Goal: Task Accomplishment & Management: Complete application form

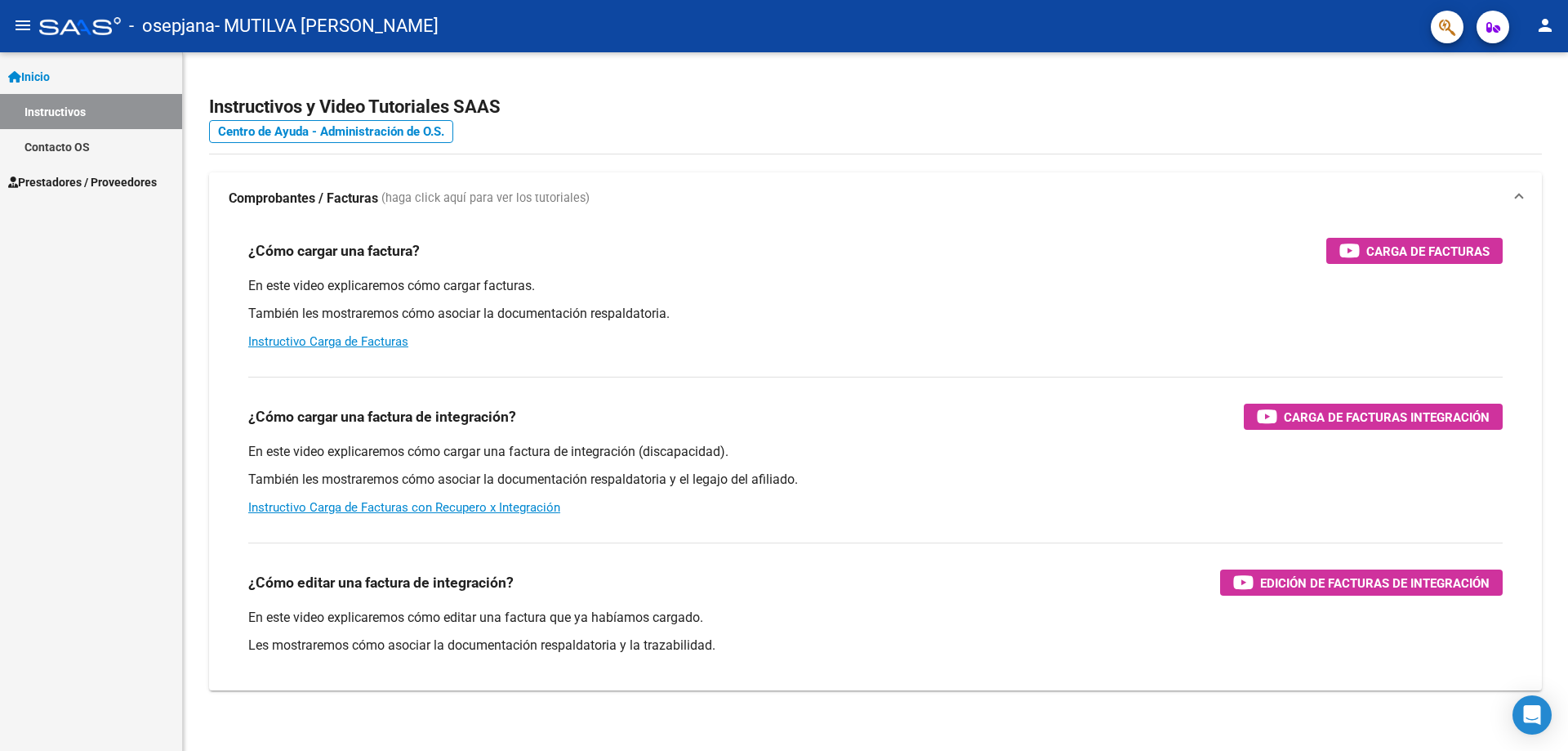
click at [100, 182] on span "Prestadores / Proveedores" at bounding box center [83, 182] width 149 height 18
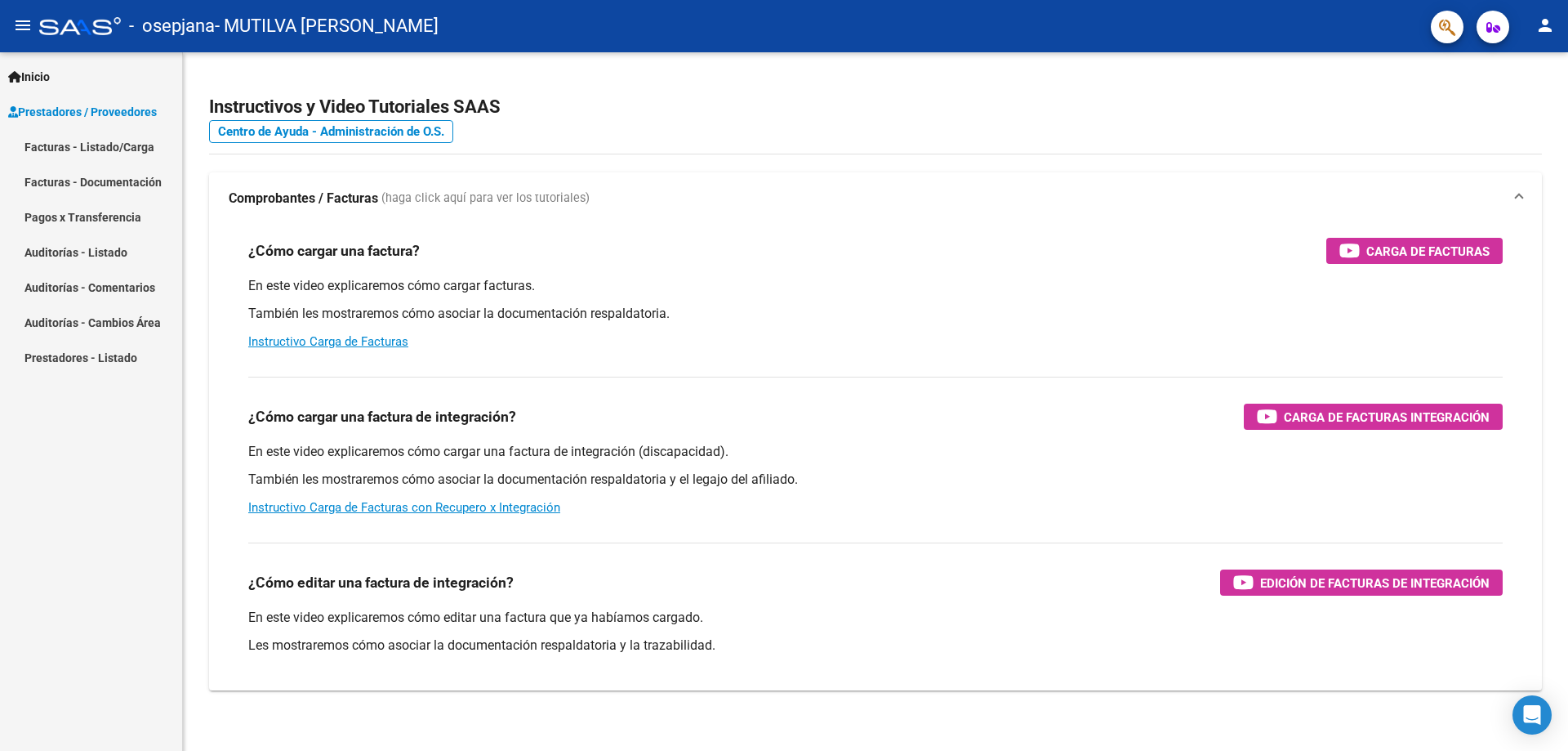
click at [100, 146] on link "Facturas - Listado/Carga" at bounding box center [91, 147] width 182 height 35
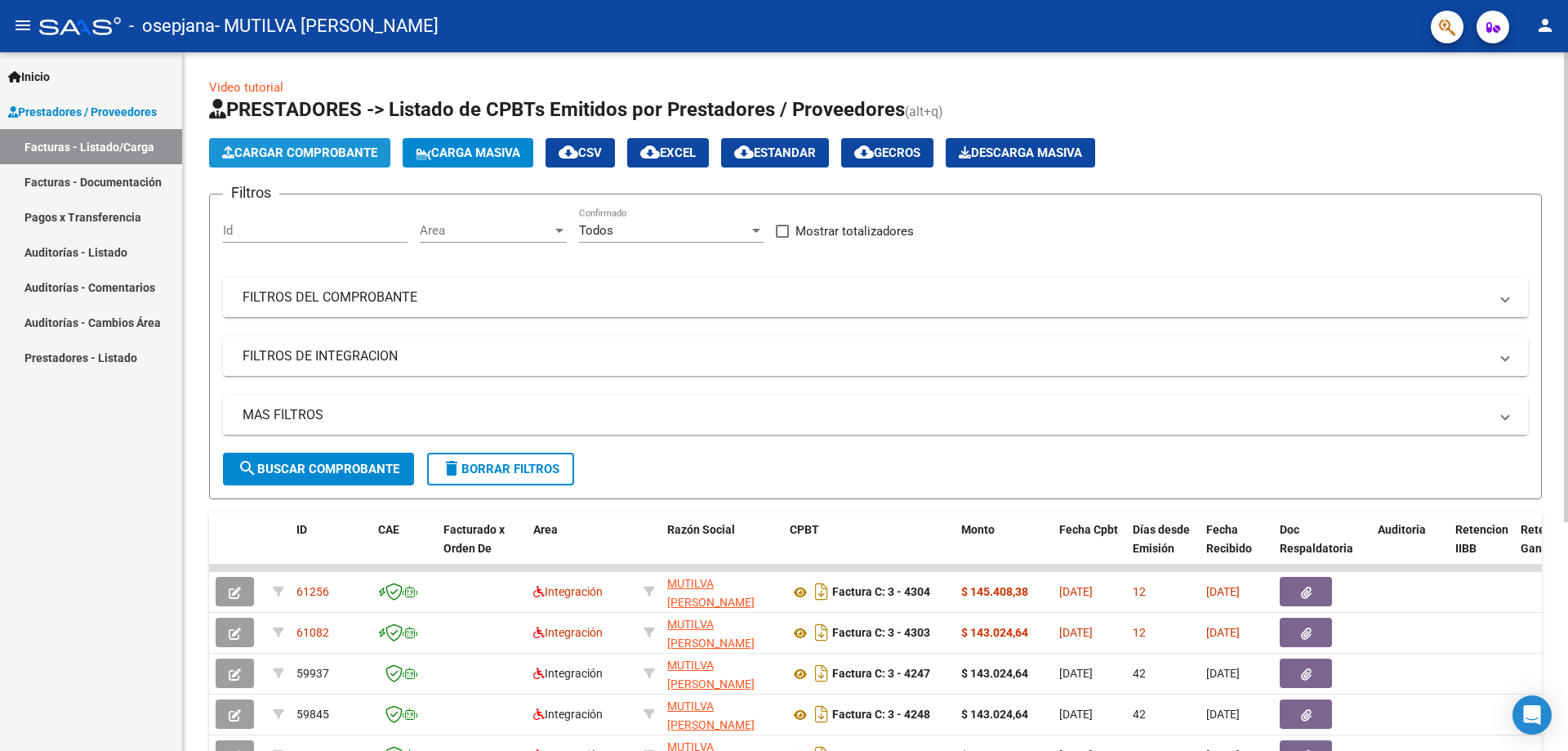
click at [308, 157] on span "Cargar Comprobante" at bounding box center [300, 152] width 155 height 14
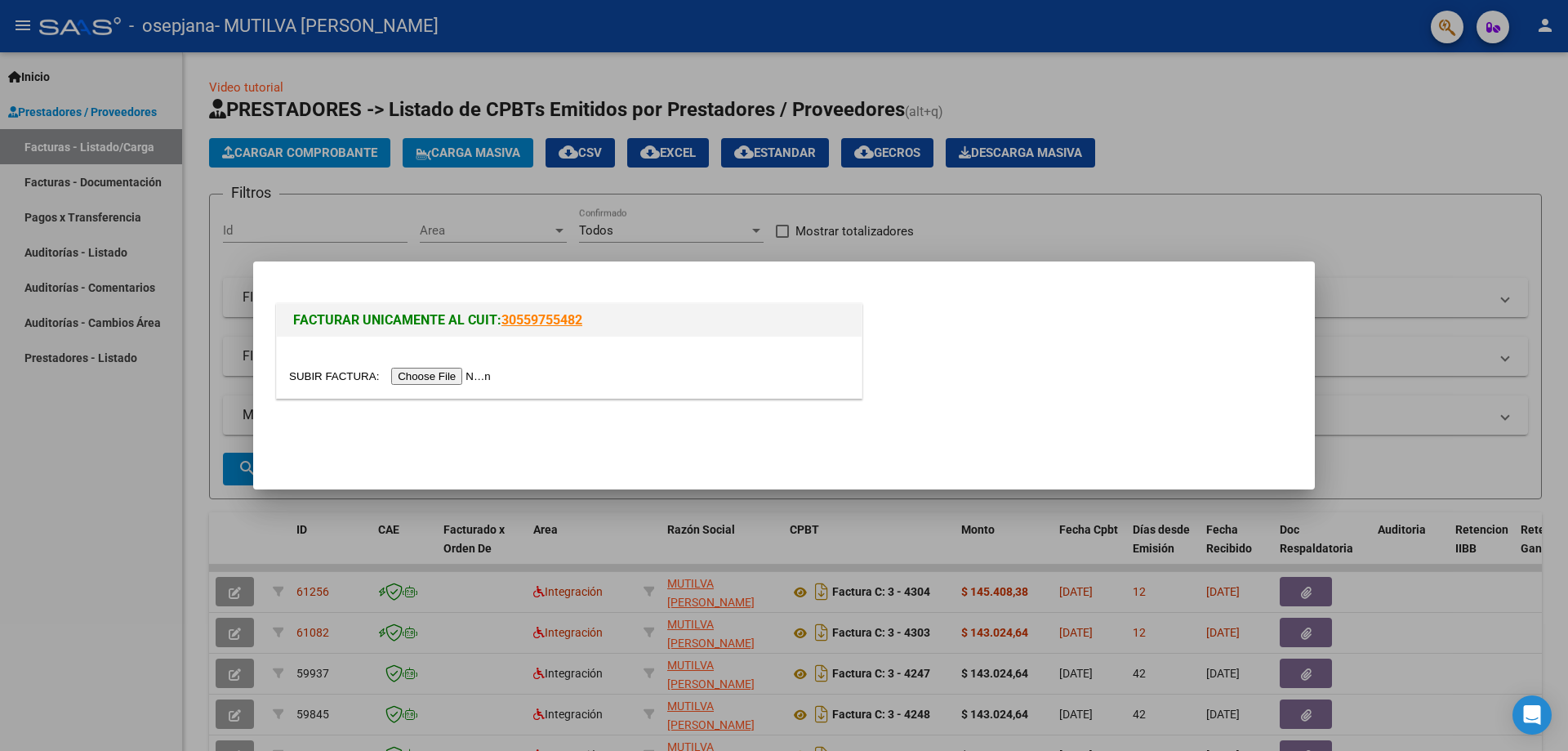
click at [402, 371] on input "file" at bounding box center [392, 376] width 207 height 17
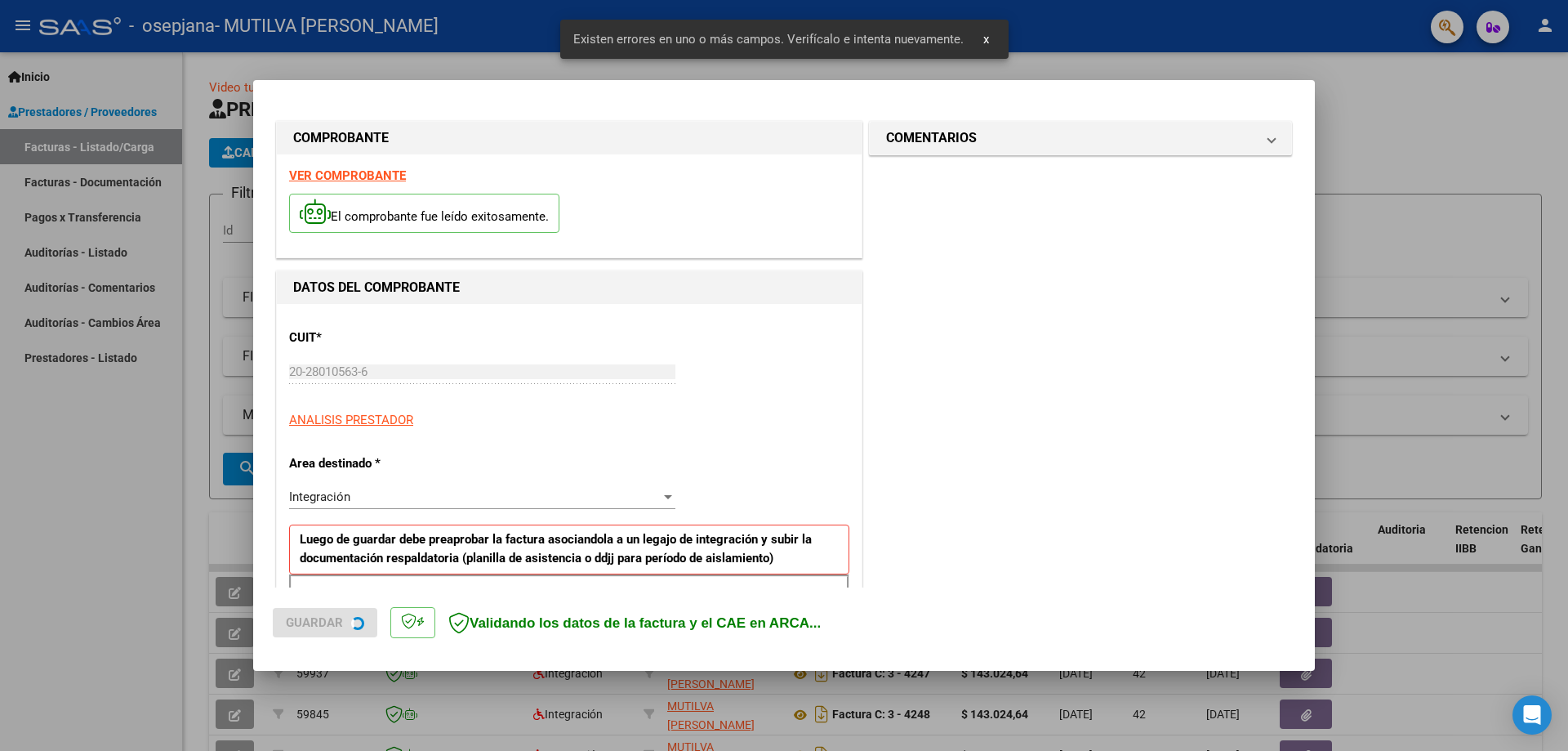
scroll to position [294, 0]
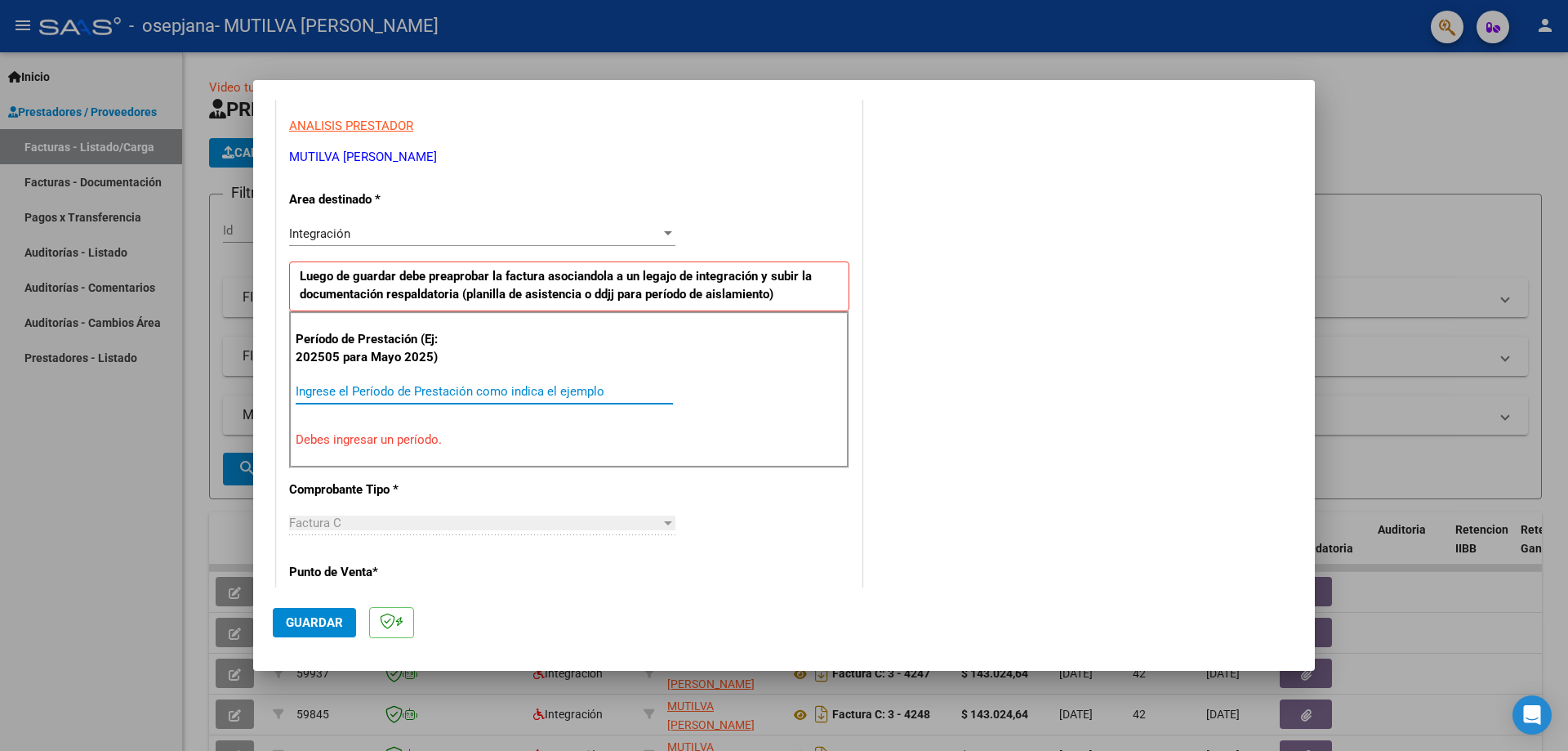
click at [547, 390] on input "Ingrese el Período de Prestación como indica el ejemplo" at bounding box center [484, 391] width 377 height 14
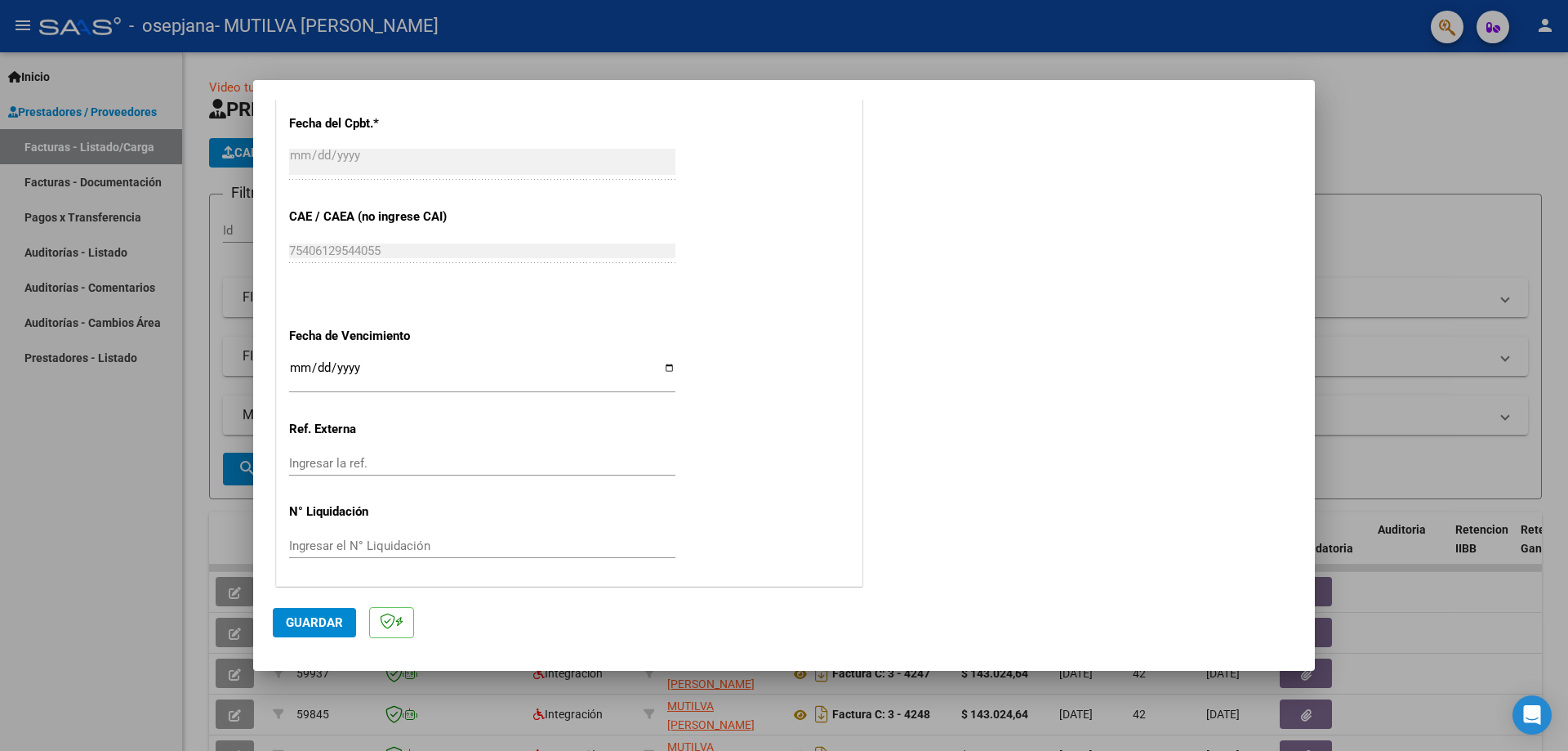
scroll to position [950, 0]
type input "202509"
click at [662, 368] on input "Ingresar la fecha" at bounding box center [482, 372] width 387 height 26
type input "[DATE]"
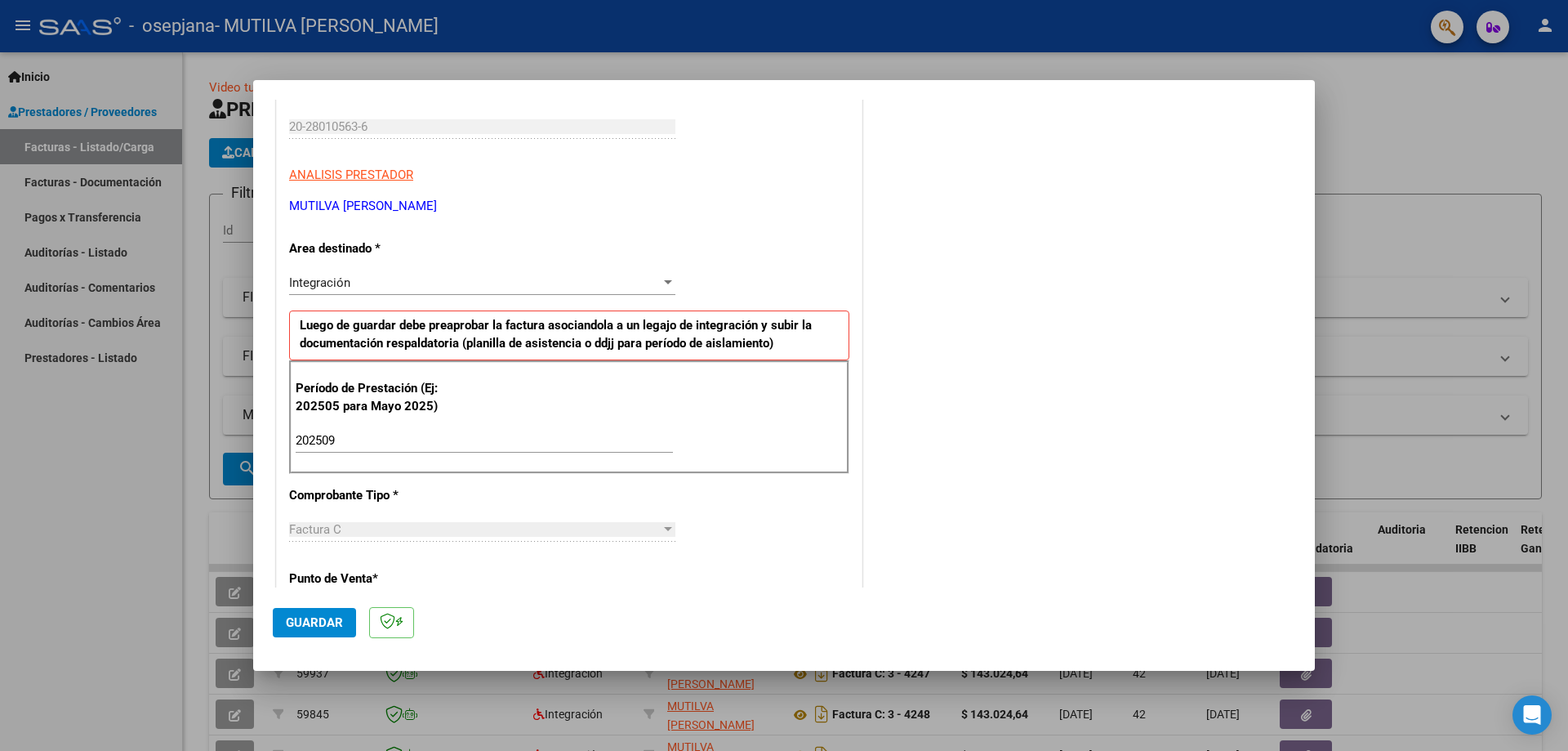
scroll to position [490, 0]
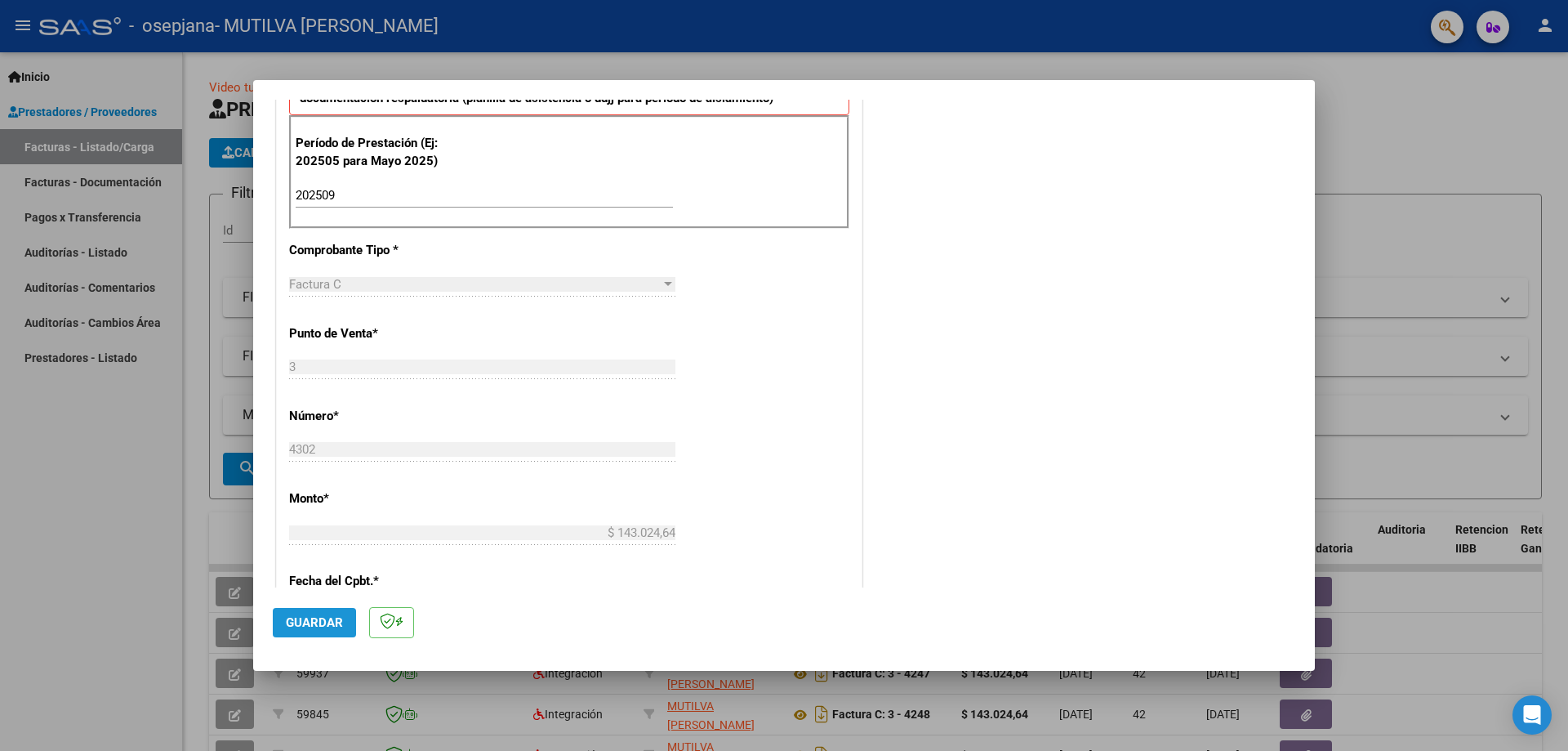
click at [290, 611] on button "Guardar" at bounding box center [314, 623] width 84 height 30
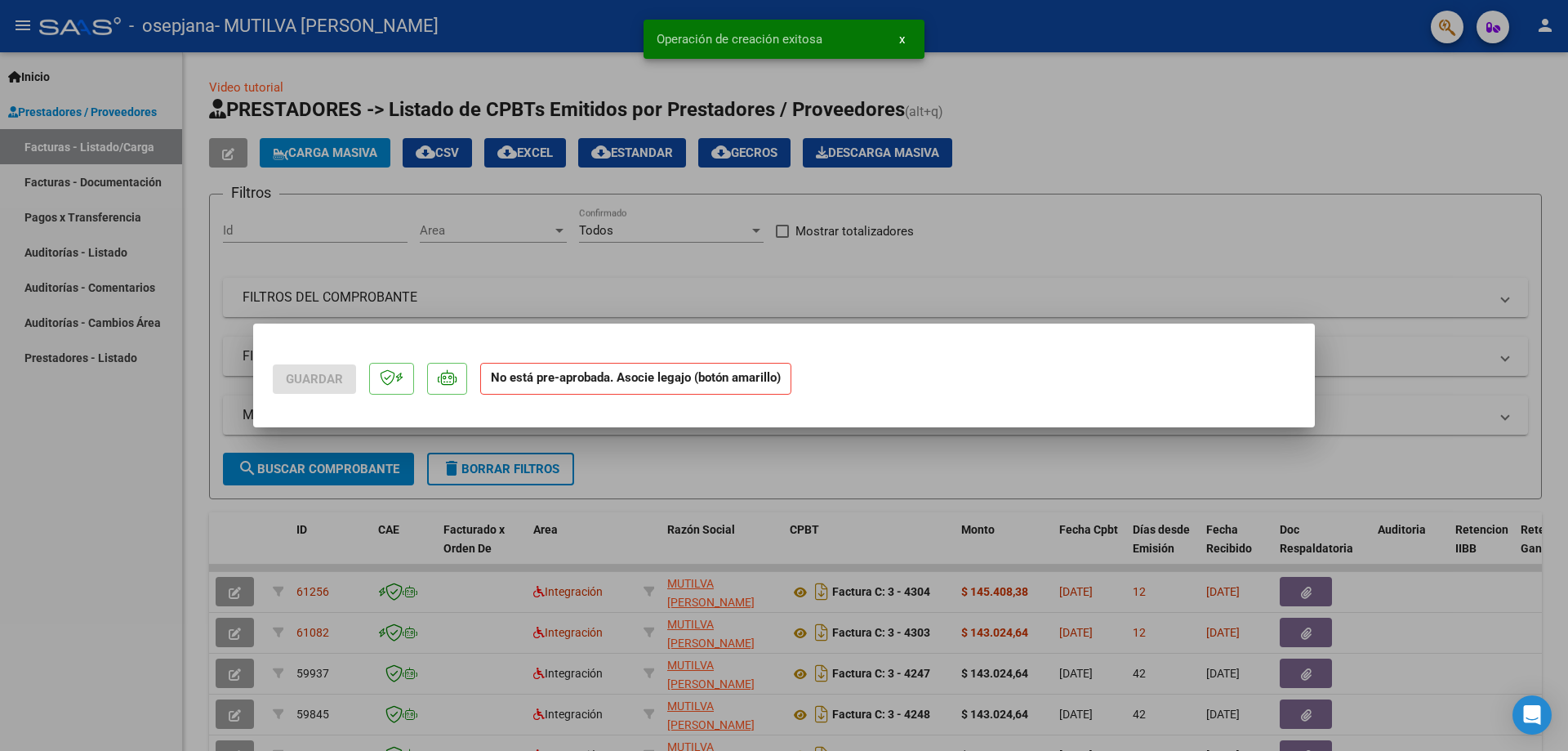
scroll to position [0, 0]
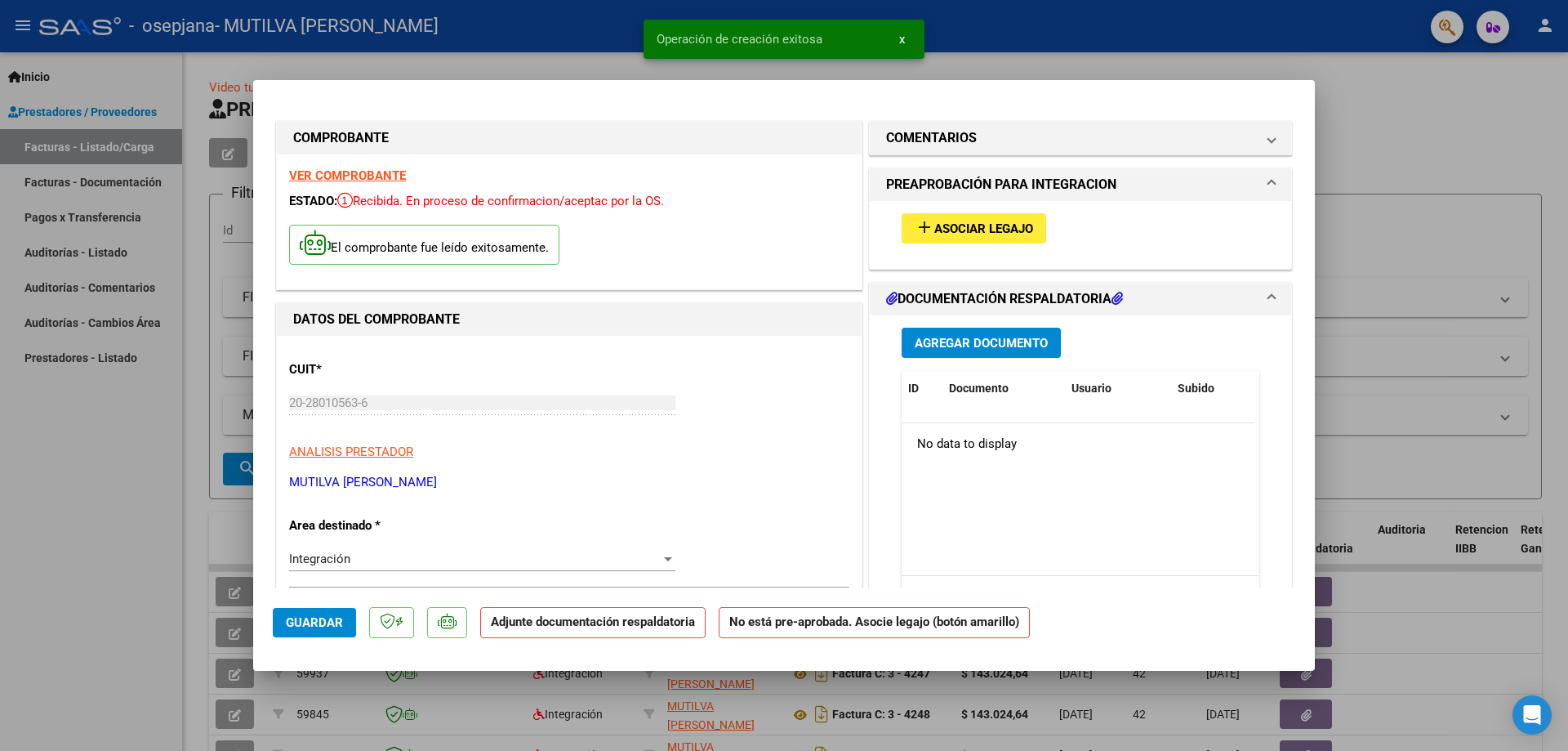
click at [987, 223] on span "Asociar Legajo" at bounding box center [984, 228] width 99 height 14
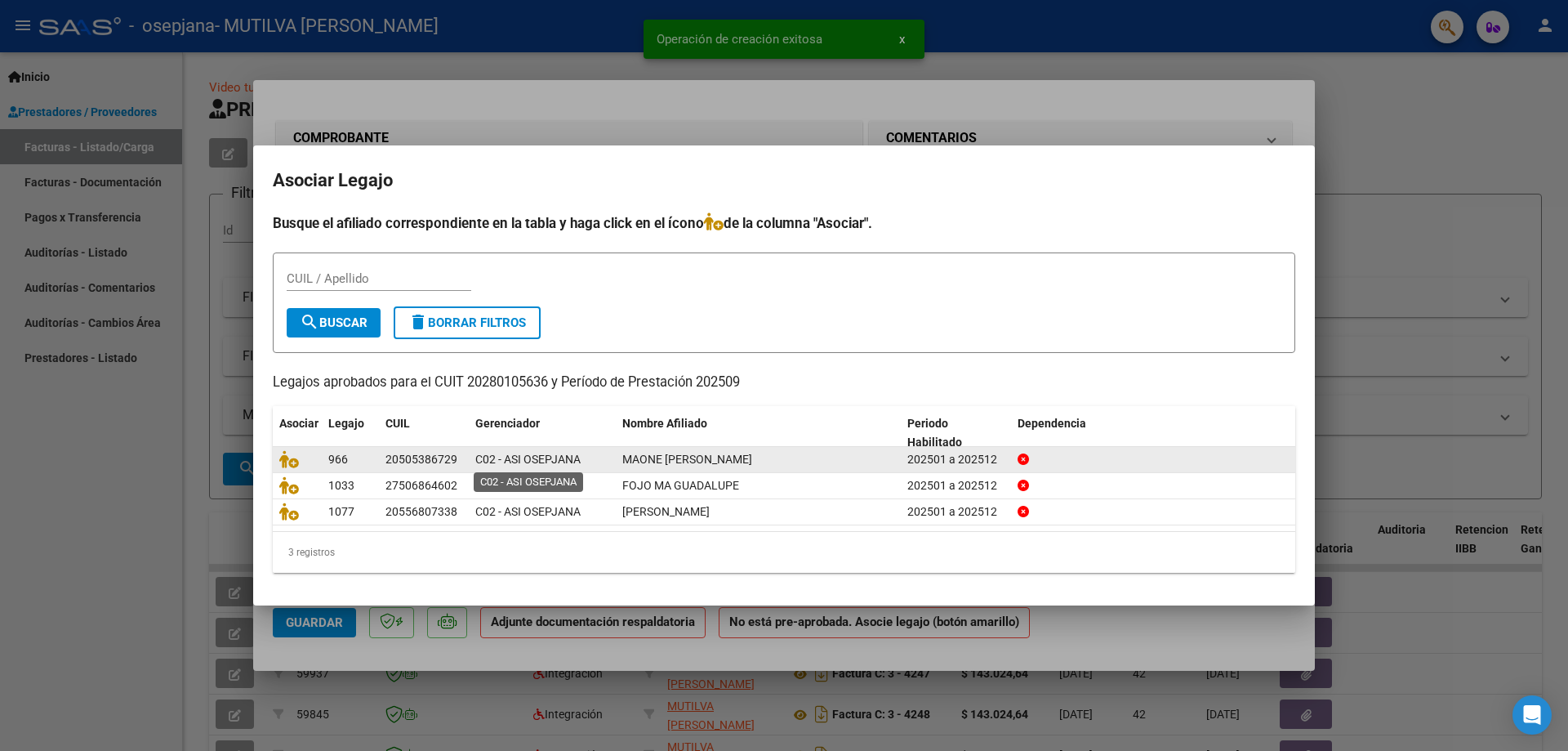
click at [520, 460] on span "C02 - ASI OSEPJANA" at bounding box center [528, 459] width 106 height 13
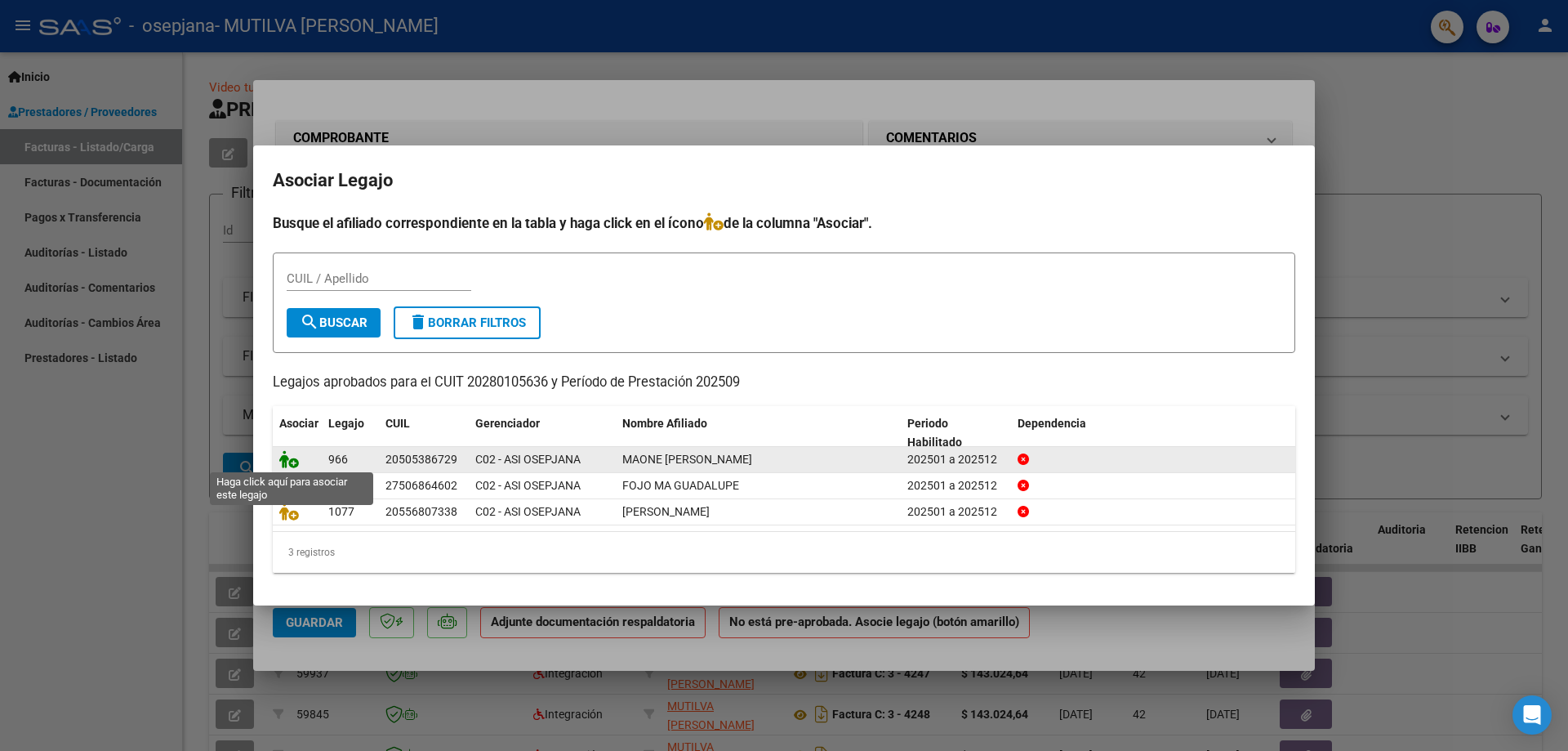
click at [293, 465] on icon at bounding box center [289, 459] width 19 height 18
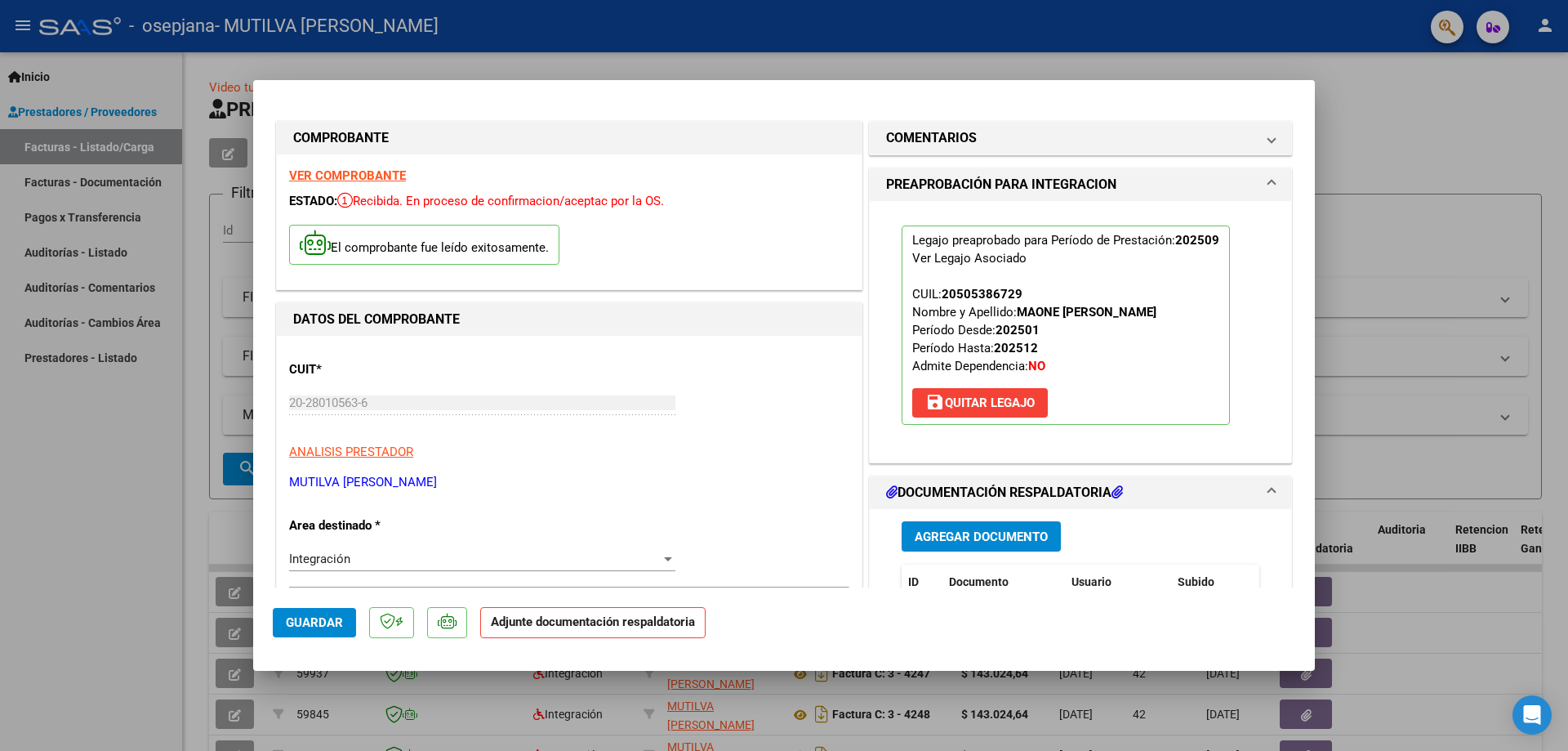
click at [960, 538] on span "Agregar Documento" at bounding box center [981, 536] width 133 height 14
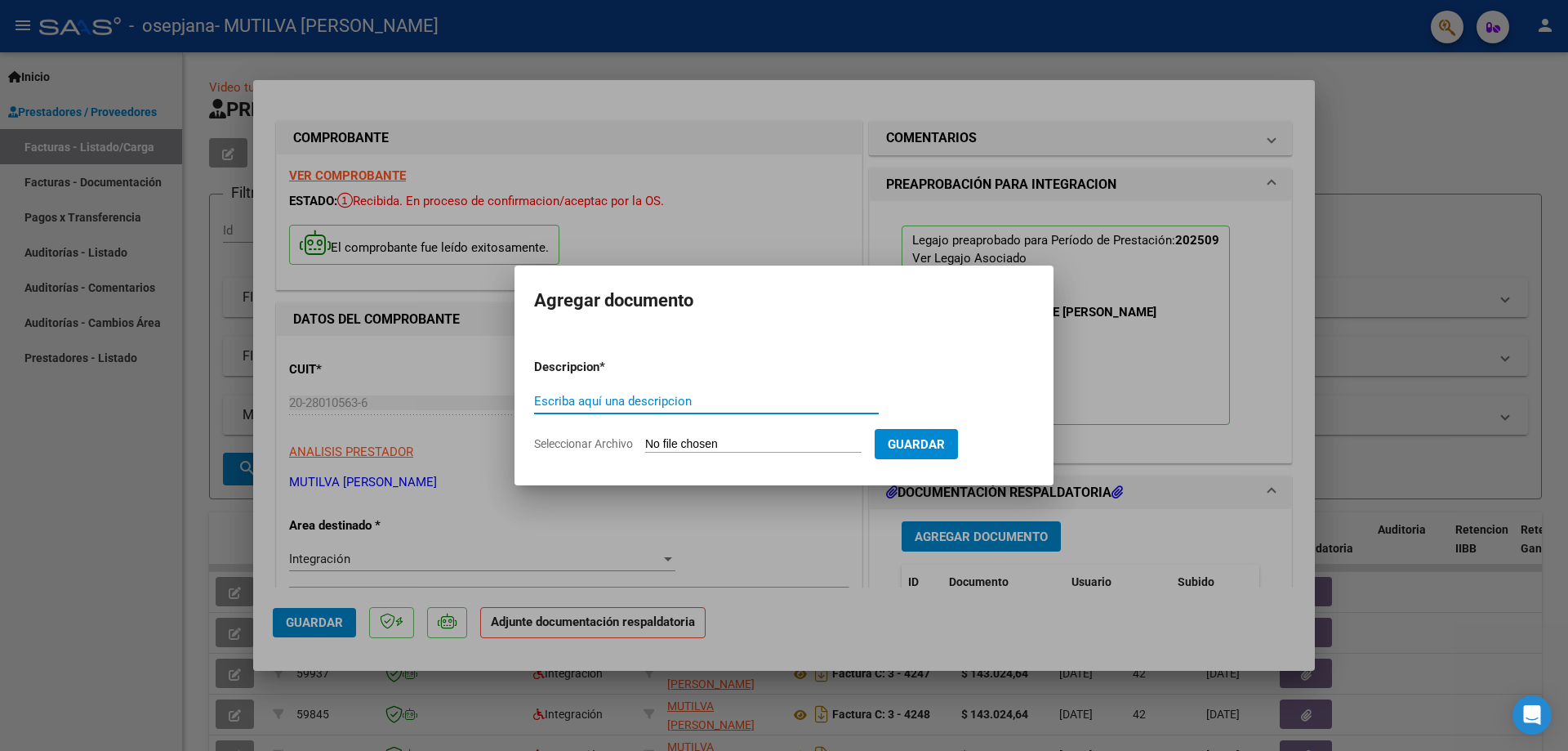
click at [709, 401] on input "Escriba aquí una descripcion" at bounding box center [707, 400] width 345 height 14
type input "FC"
click at [685, 447] on input "Seleccionar Archivo" at bounding box center [753, 445] width 216 height 15
type input "C:\fakepath\FA-C-0003-00004302.pdf"
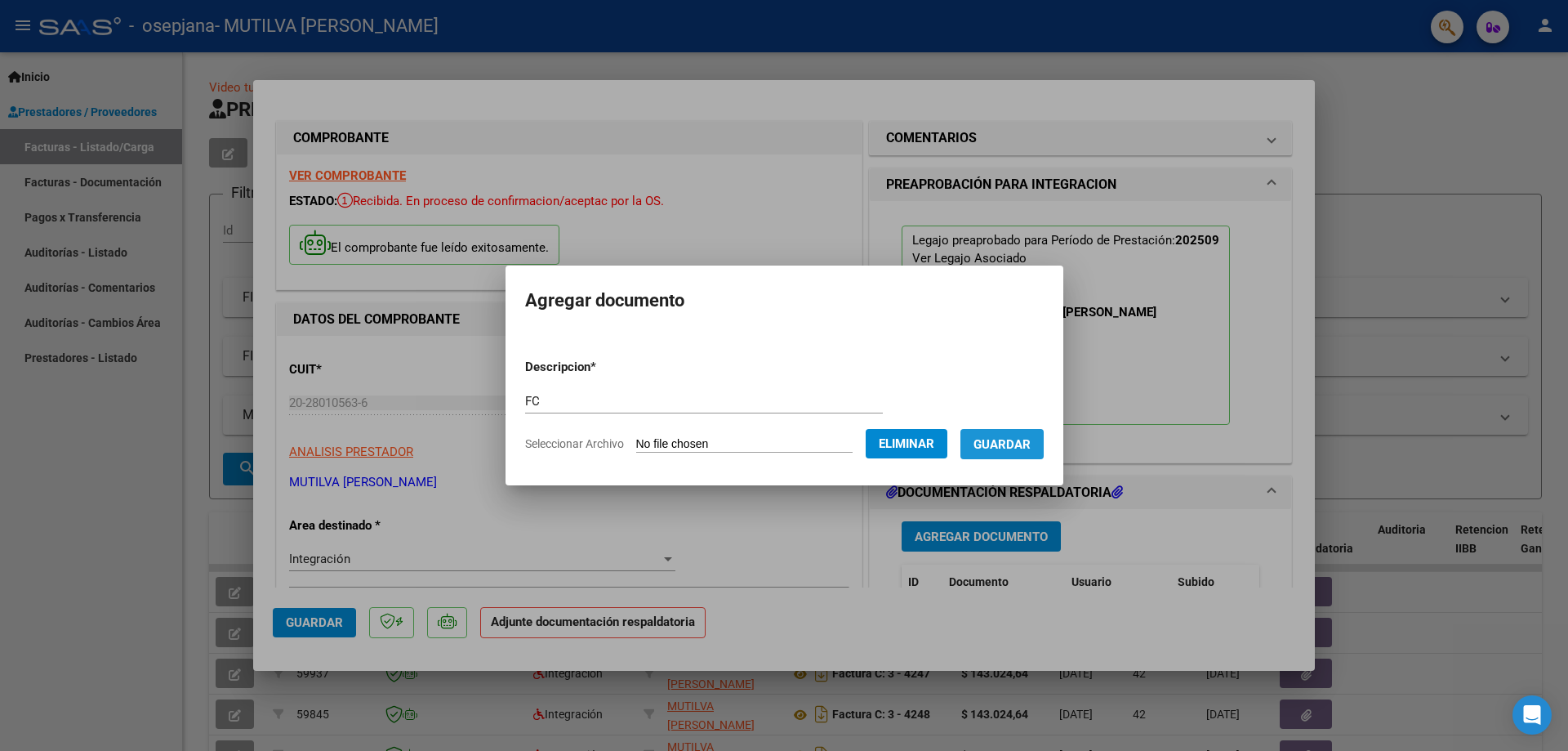
click at [1044, 434] on button "Guardar" at bounding box center [1002, 444] width 84 height 30
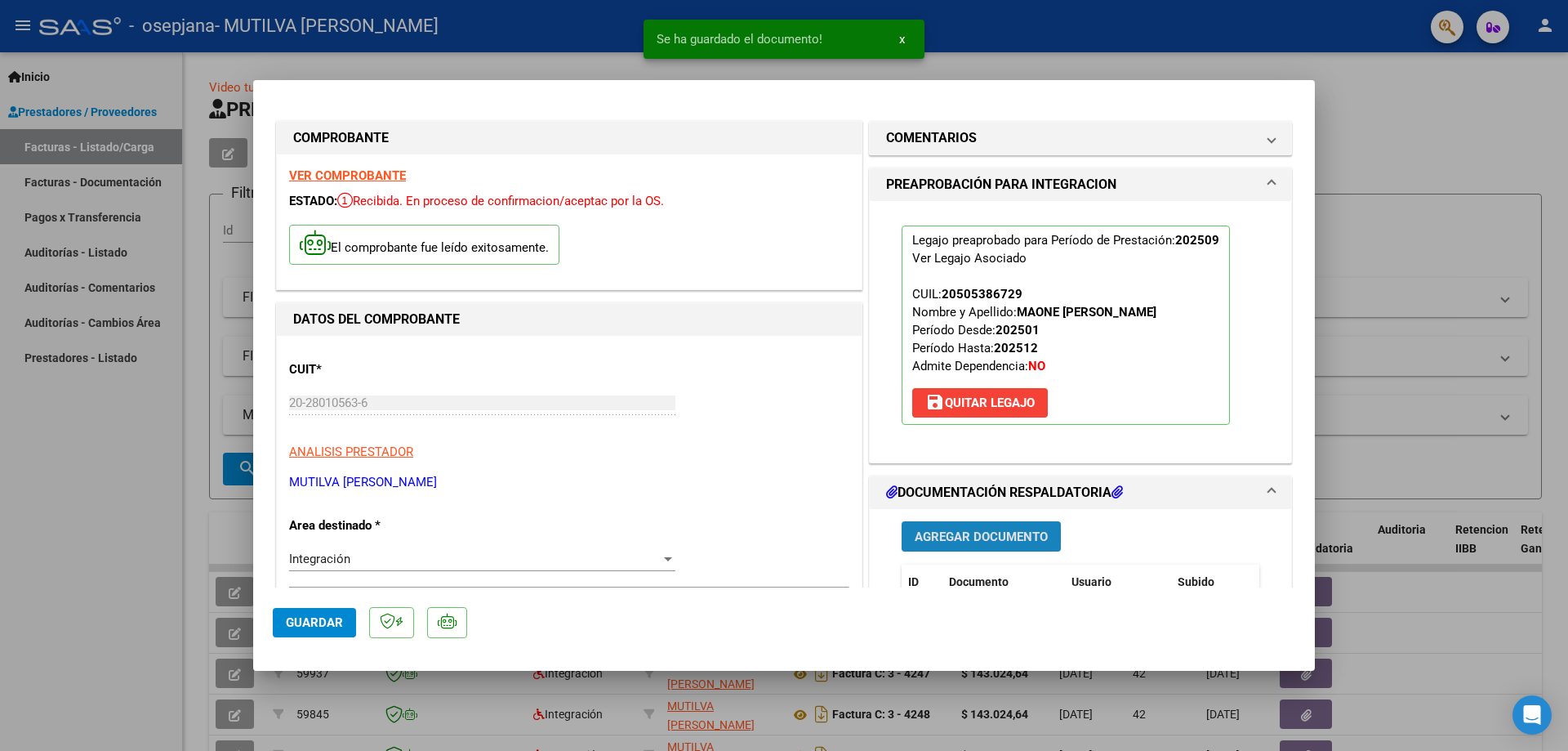
click at [963, 532] on span "Agregar Documento" at bounding box center [981, 536] width 133 height 14
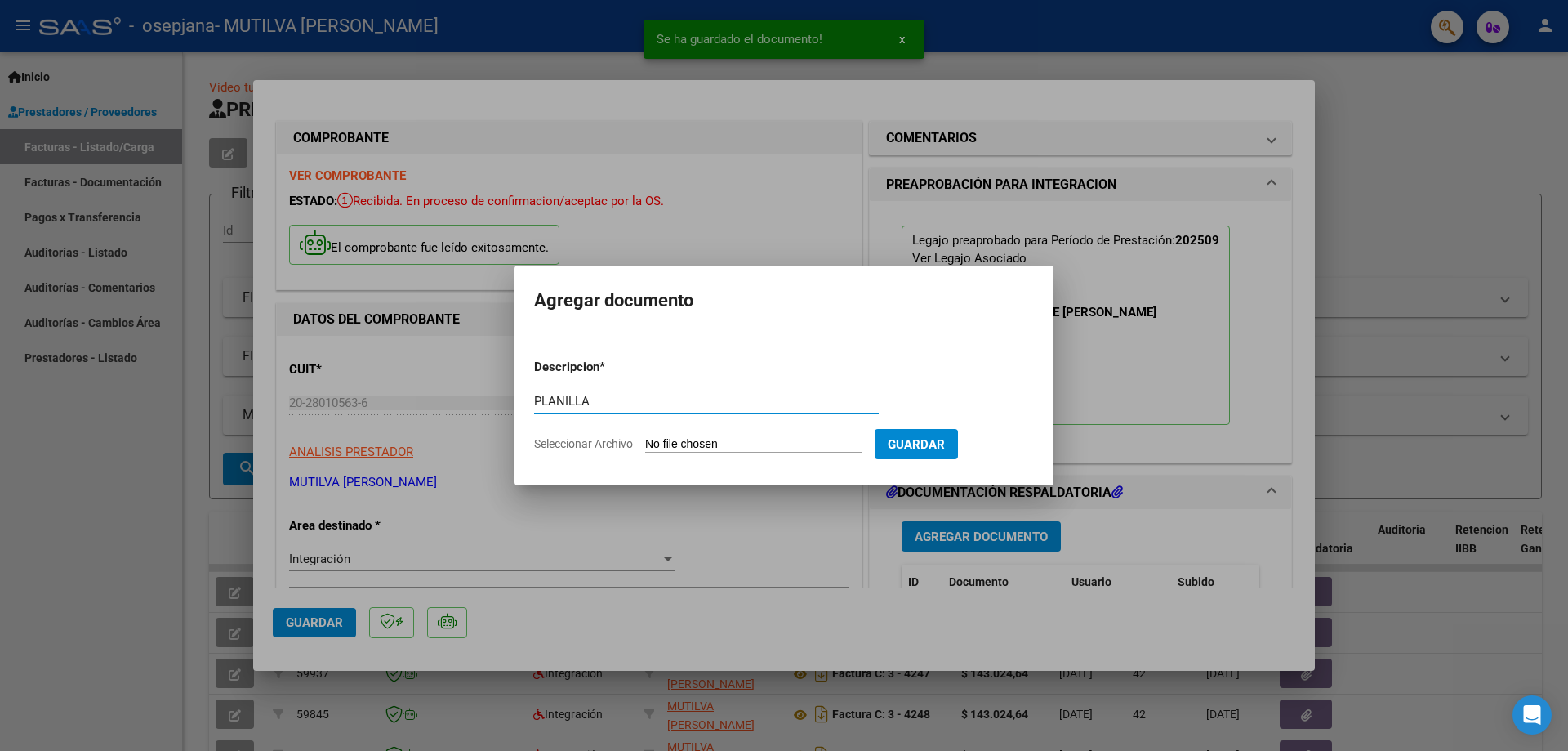
type input "PLANILLA"
click at [722, 443] on input "Seleccionar Archivo" at bounding box center [753, 445] width 216 height 15
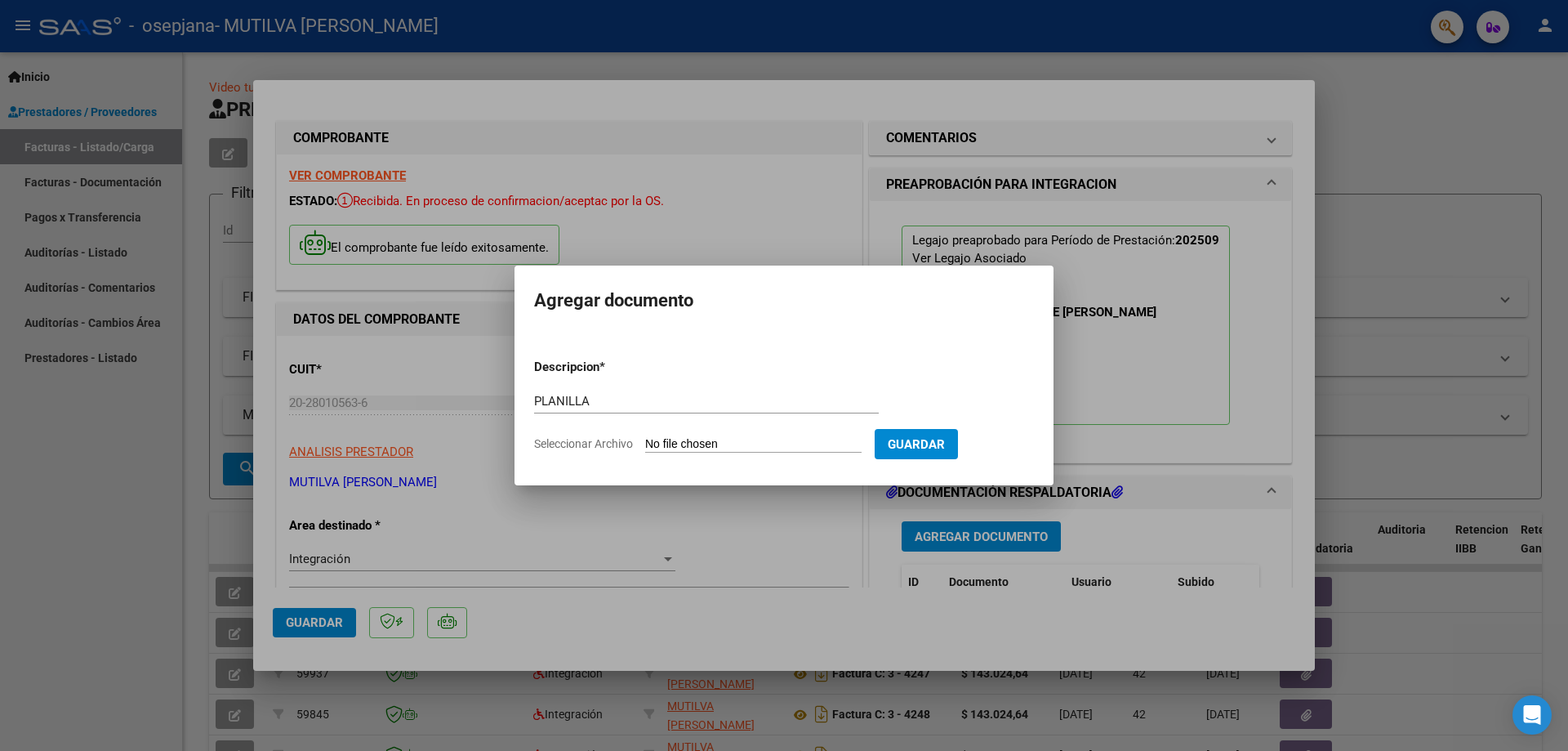
type input "C:\fakepath\[PERSON_NAME].pdf"
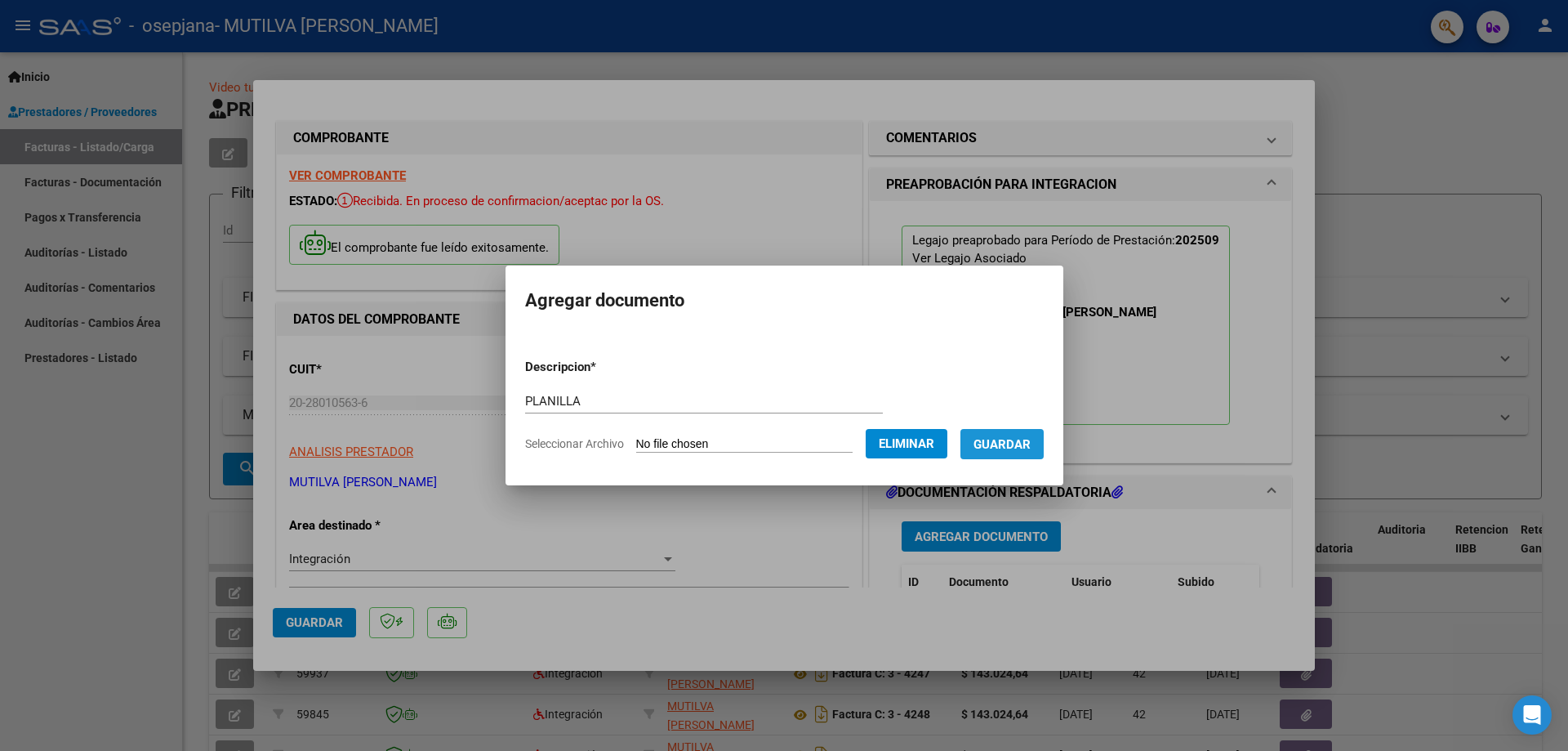
click at [1015, 440] on span "Guardar" at bounding box center [1002, 444] width 57 height 14
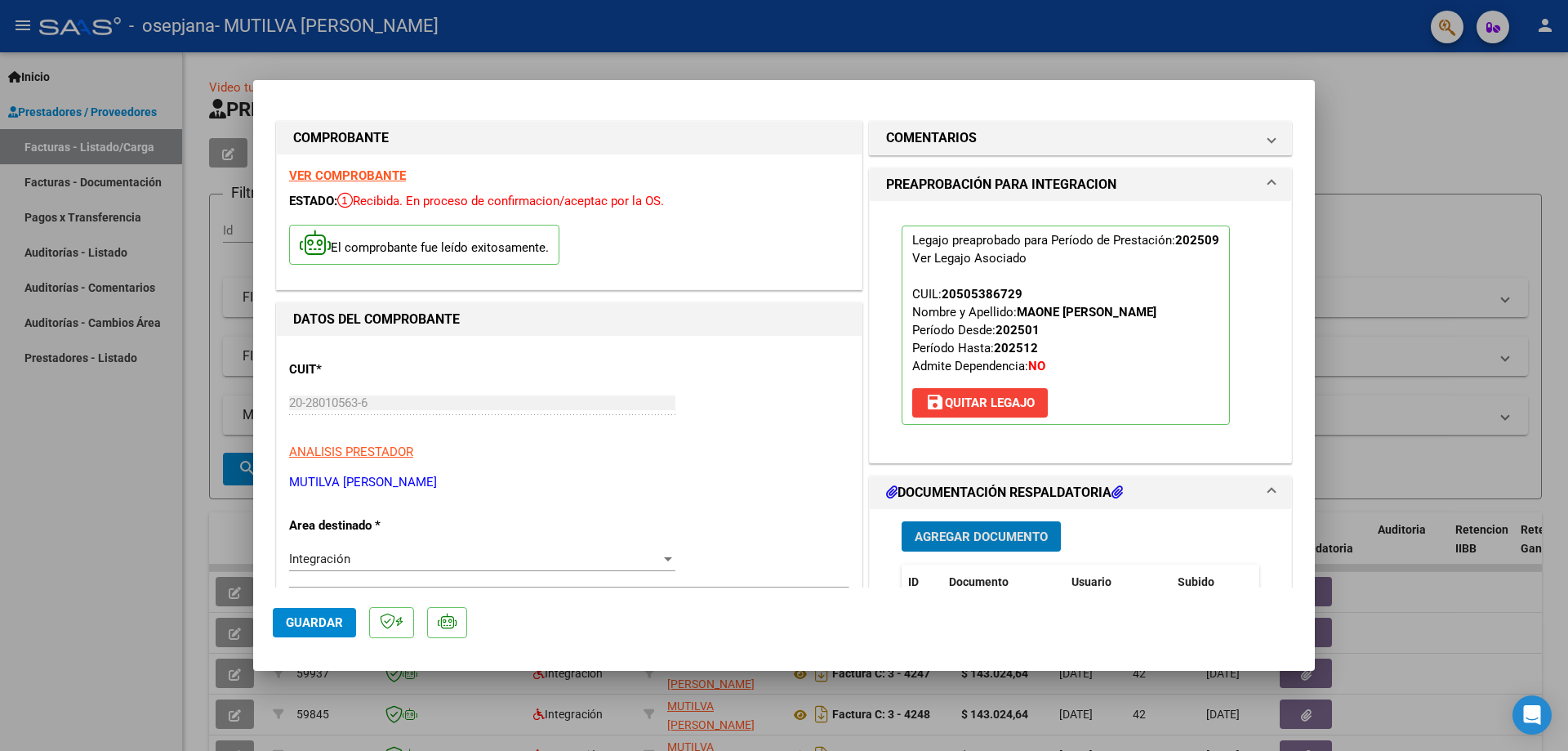
click at [1013, 542] on span "Agregar Documento" at bounding box center [981, 536] width 133 height 14
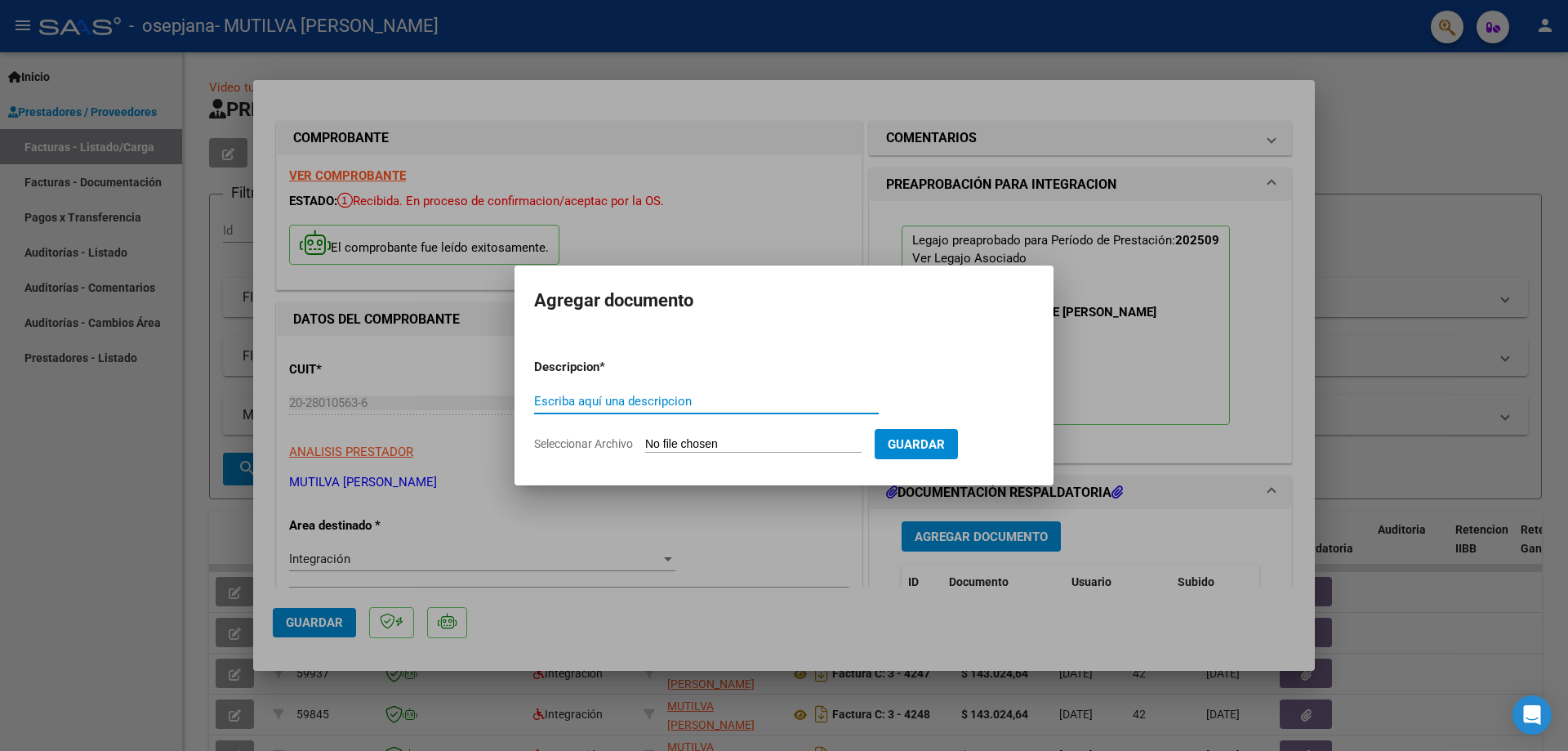
click at [781, 406] on input "Escriba aquí una descripcion" at bounding box center [707, 400] width 345 height 14
type input "CAE"
click at [777, 439] on input "Seleccionar Archivo" at bounding box center [753, 445] width 216 height 15
type input "C:\fakepath\AFIP CAE FC 4302.pdf"
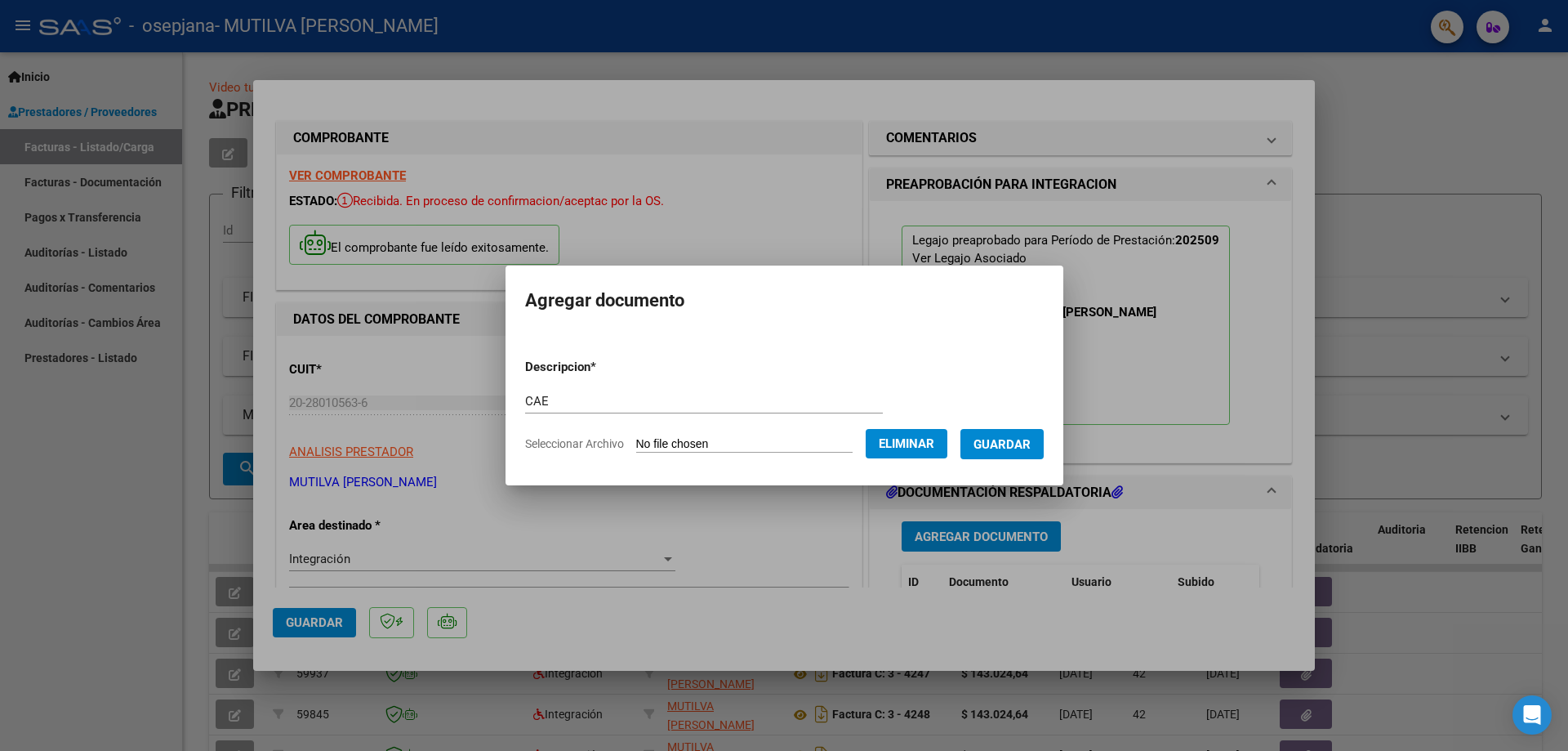
click at [1038, 454] on button "Guardar" at bounding box center [1002, 444] width 84 height 30
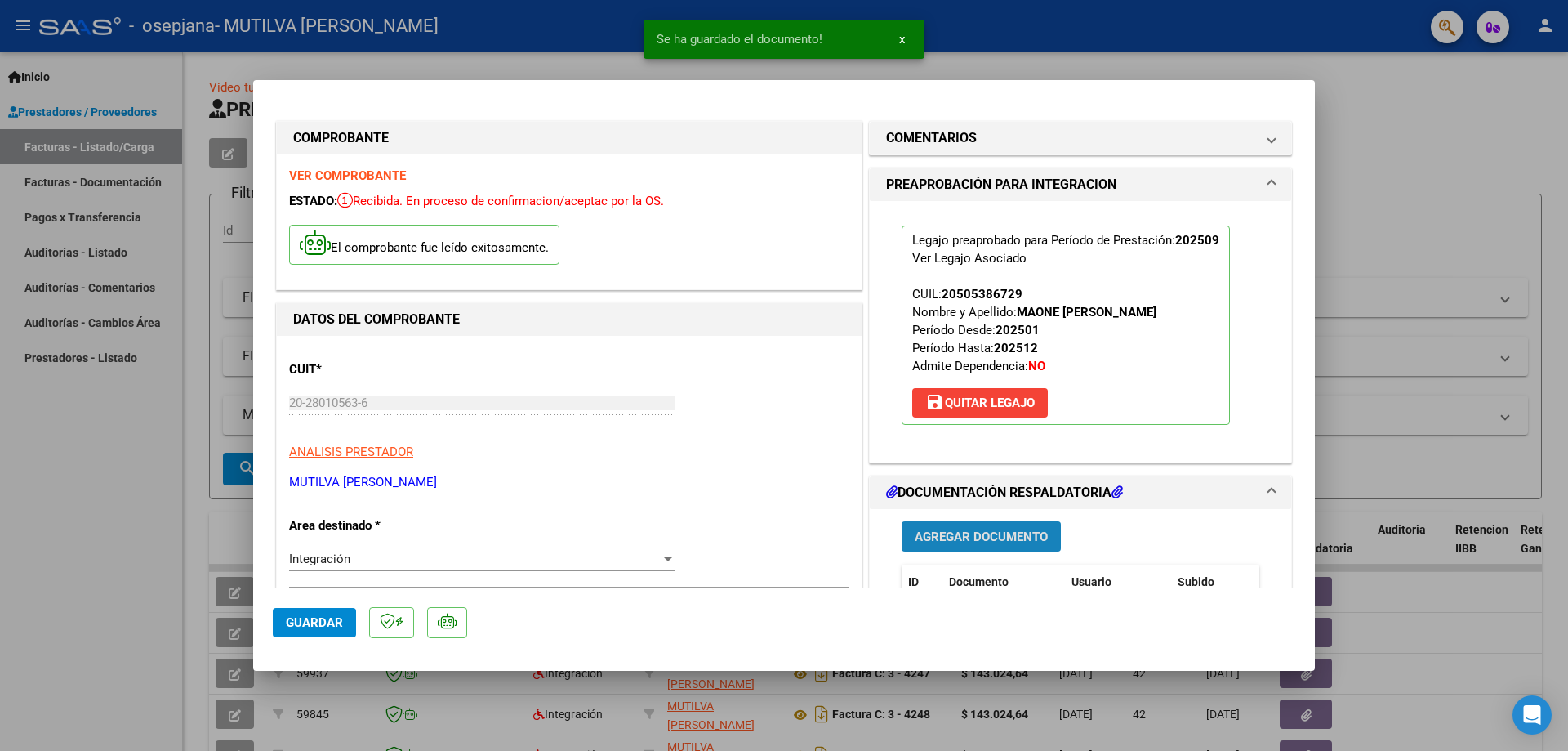
click at [993, 540] on span "Agregar Documento" at bounding box center [981, 536] width 133 height 14
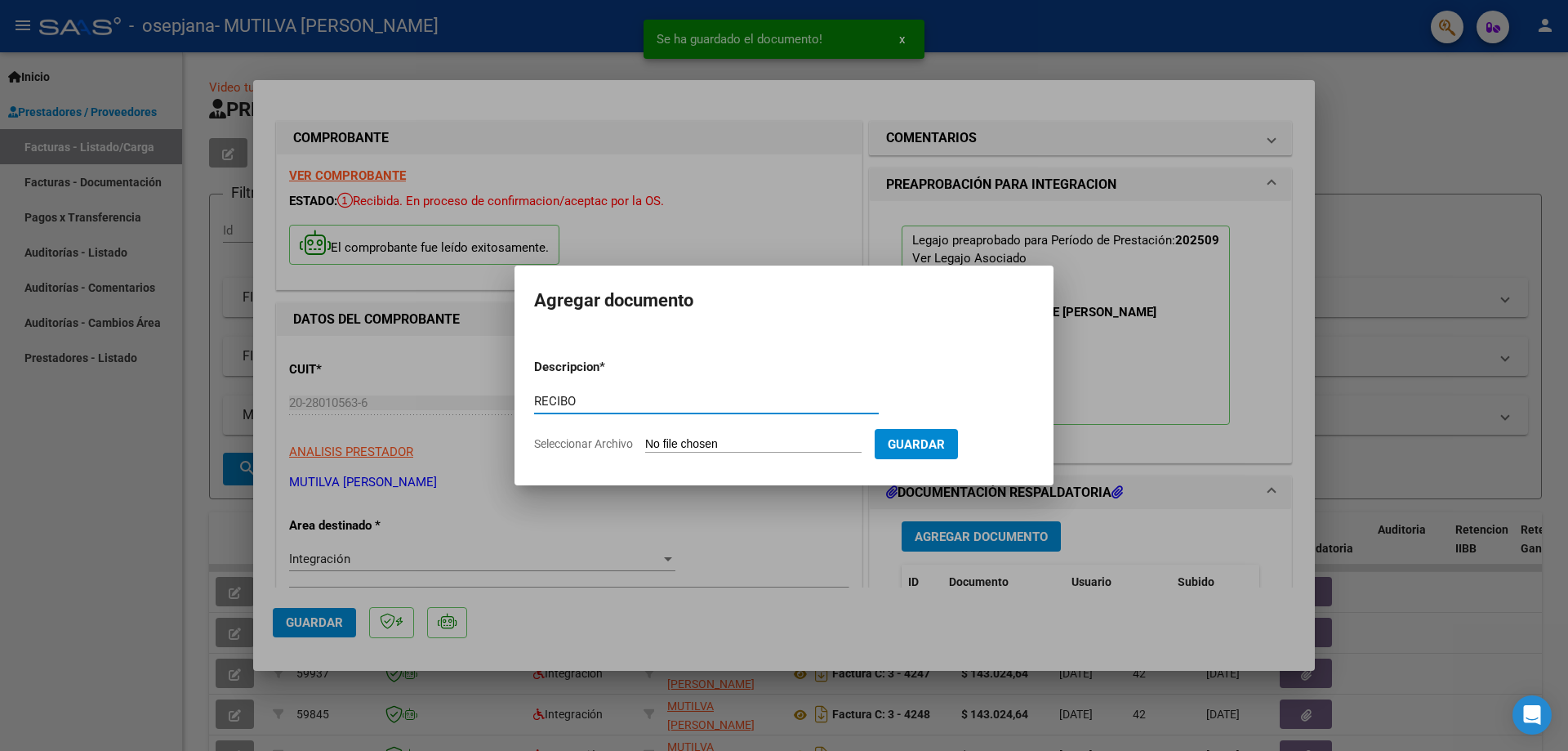
type input "RECIBO"
click at [770, 447] on input "Seleccionar Archivo" at bounding box center [753, 445] width 216 height 15
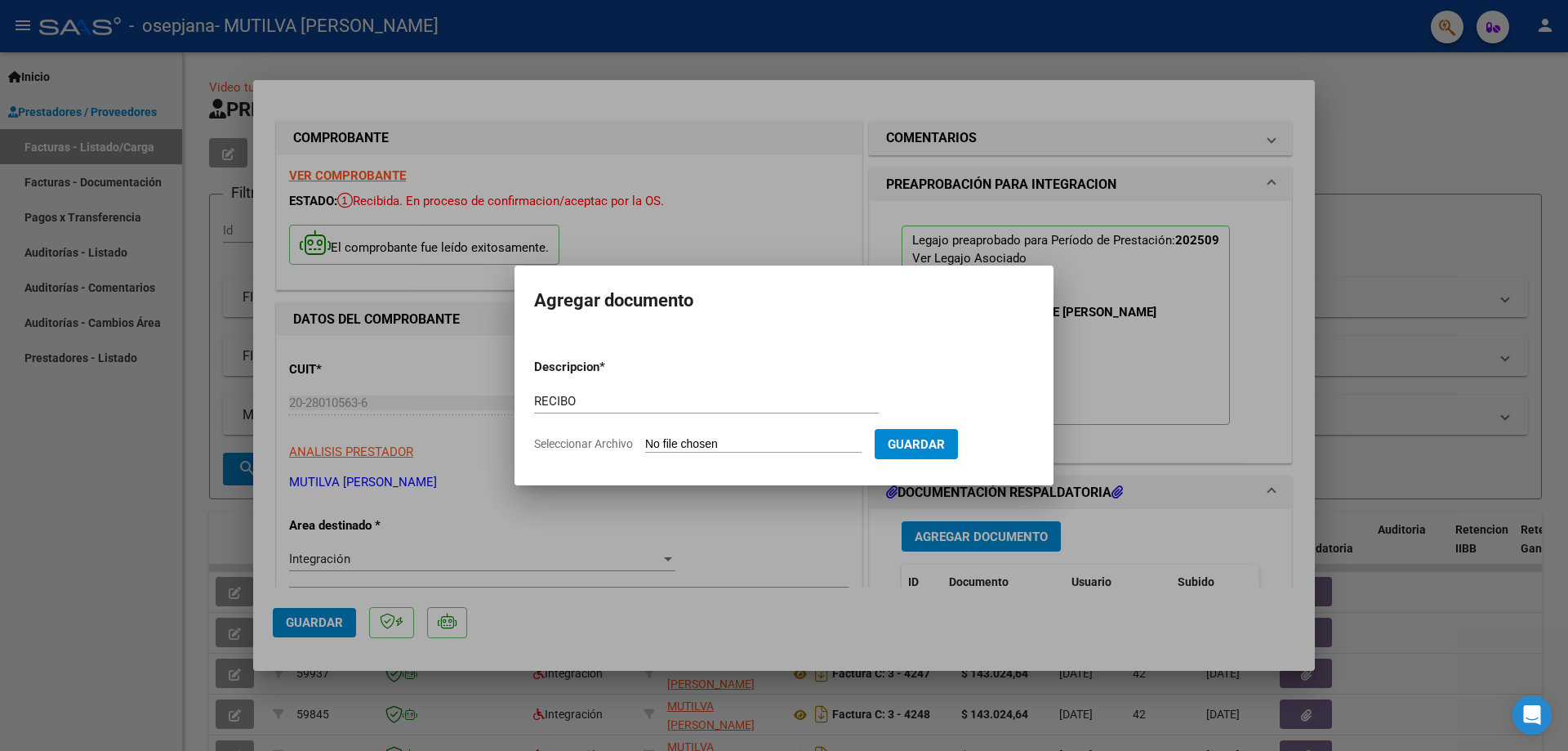
type input "C:\fakepath\2143.pdf"
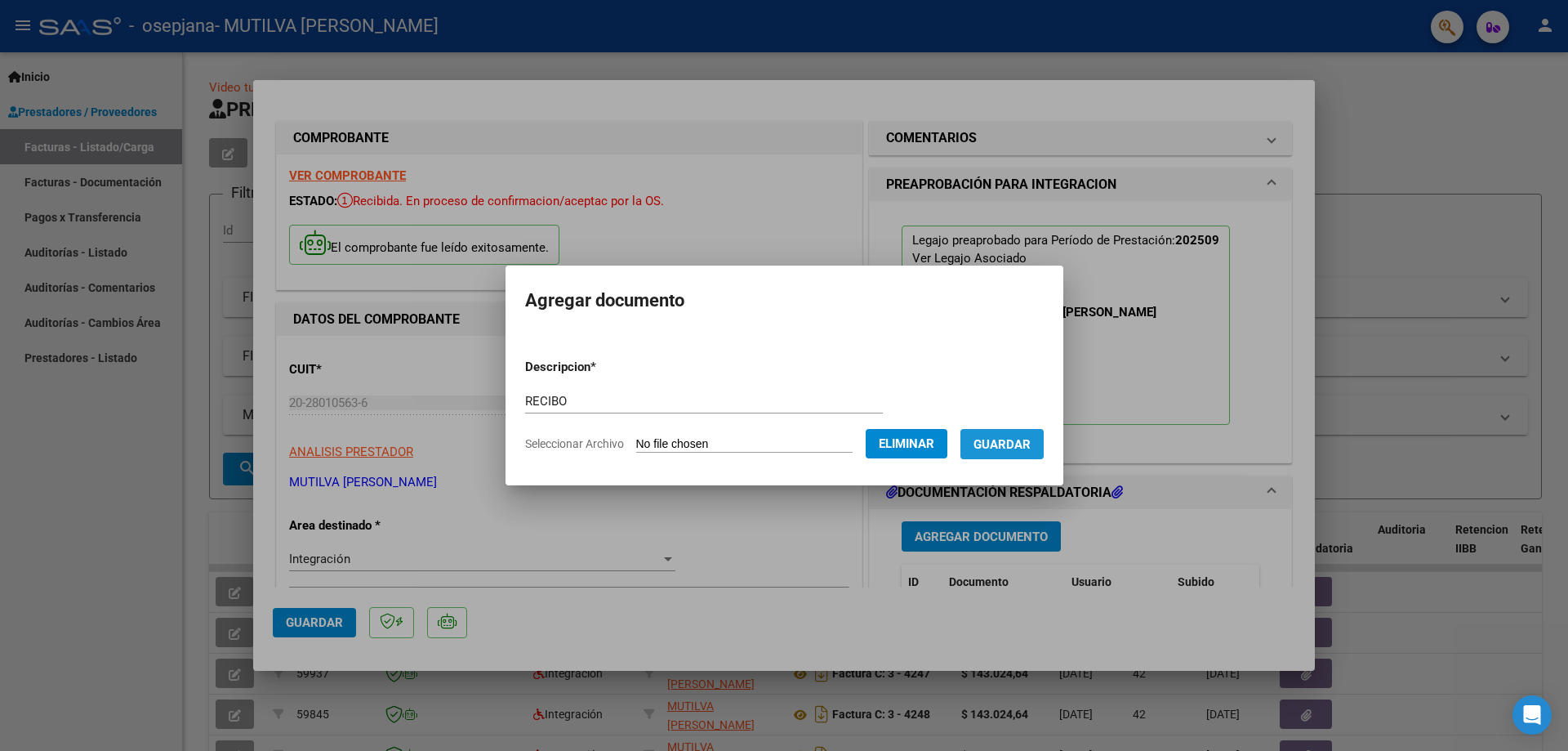
click at [1023, 445] on span "Guardar" at bounding box center [1002, 444] width 57 height 14
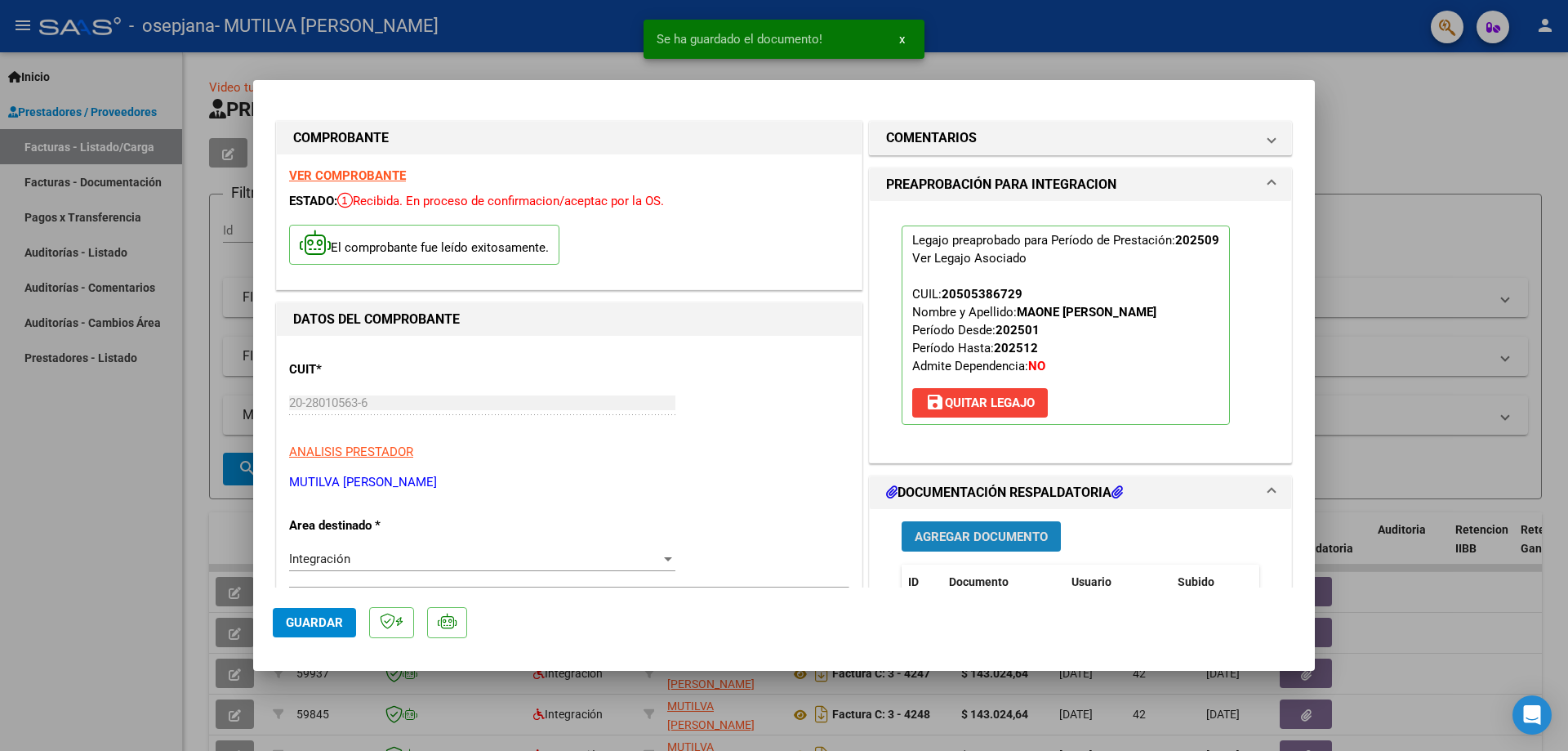
click at [941, 535] on span "Agregar Documento" at bounding box center [981, 536] width 133 height 14
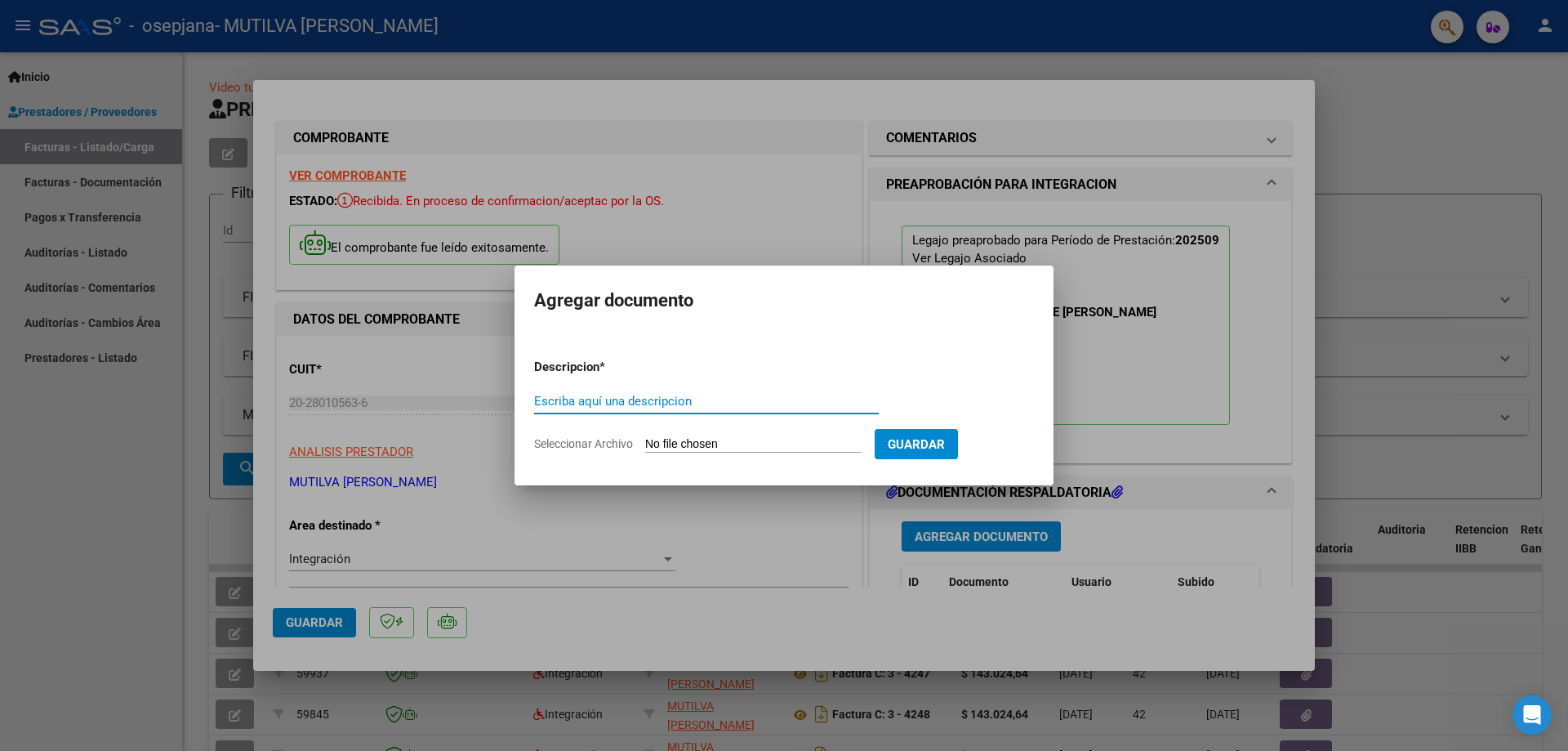
click at [625, 398] on input "Escriba aquí una descripcion" at bounding box center [707, 400] width 345 height 14
type input "RECIBO"
click at [767, 444] on input "Seleccionar Archivo" at bounding box center [753, 445] width 216 height 15
type input "C:\fakepath\2164.pdf"
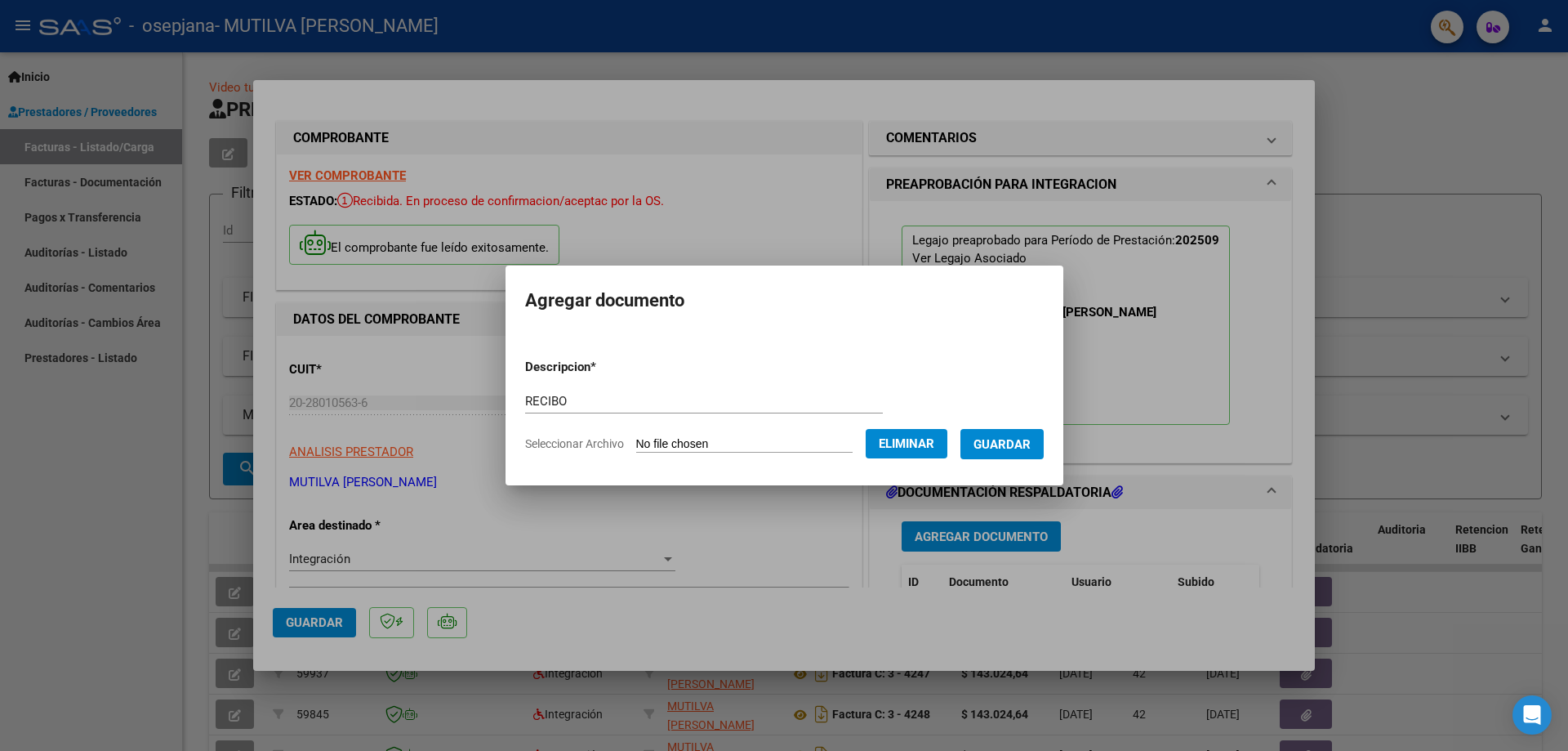
click at [1026, 449] on span "Guardar" at bounding box center [1002, 444] width 57 height 14
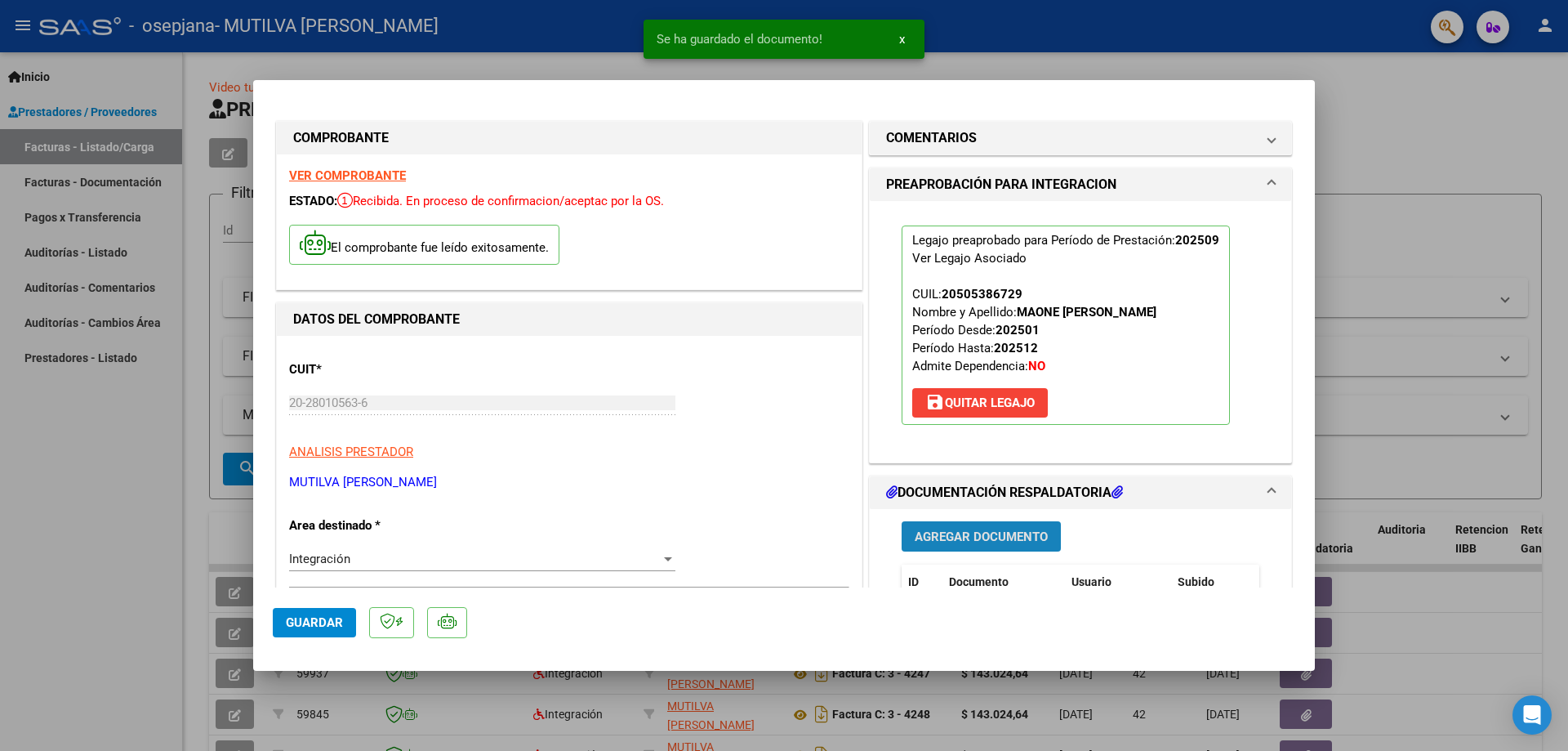
click at [1006, 541] on span "Agregar Documento" at bounding box center [981, 536] width 133 height 14
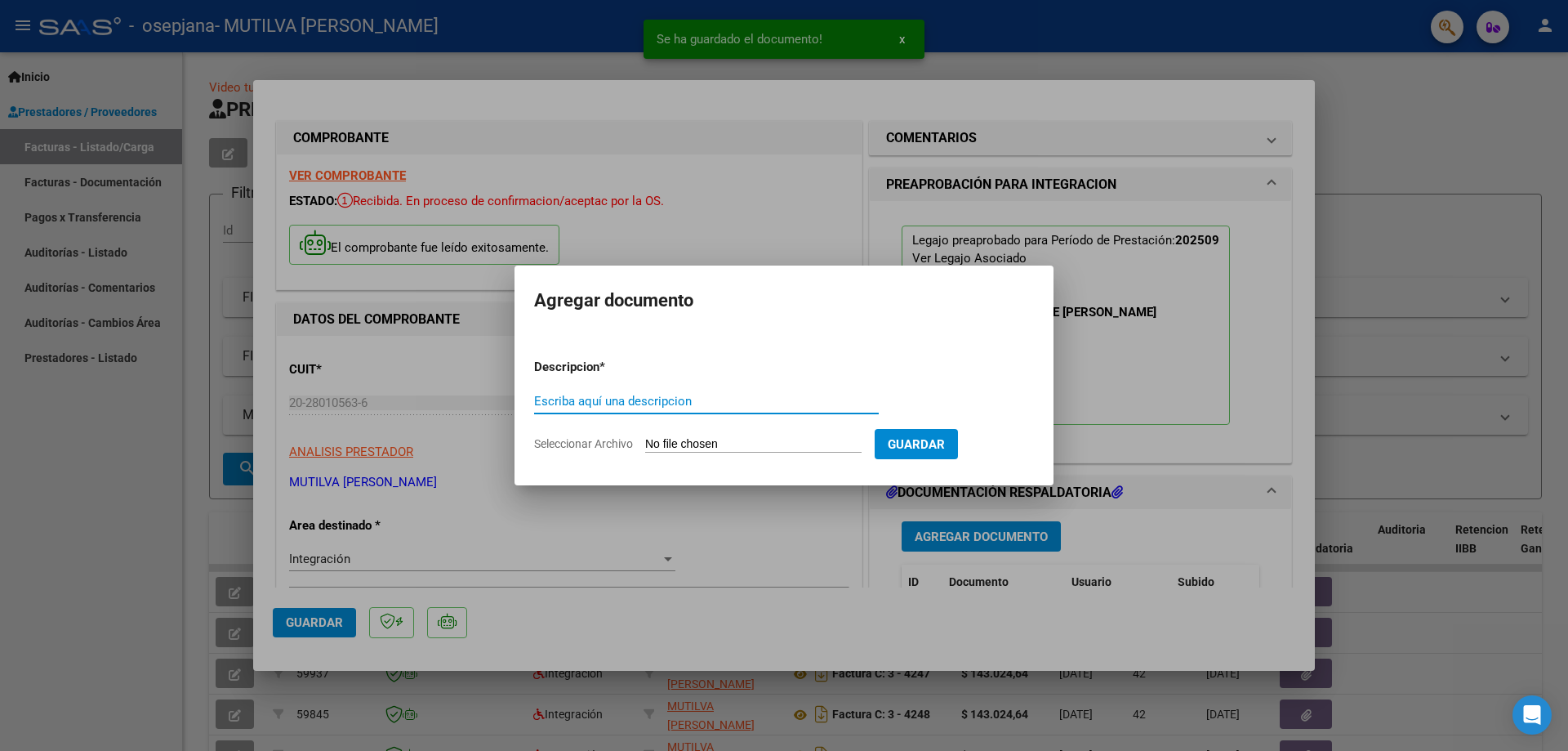
click at [602, 399] on input "Escriba aquí una descripcion" at bounding box center [707, 400] width 345 height 14
type input "ORDEN DE PAGO"
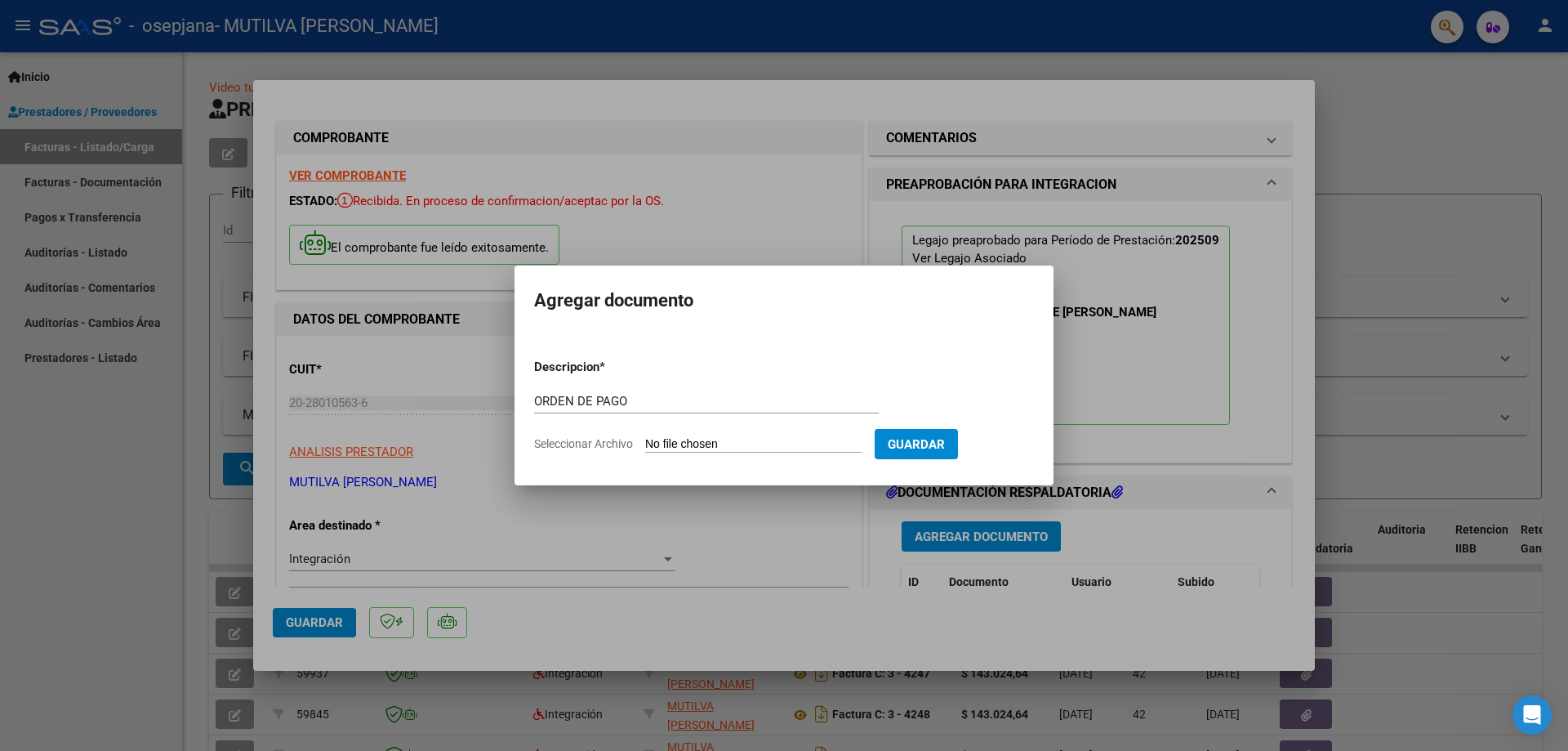
click at [741, 447] on input "Seleccionar Archivo" at bounding box center [753, 445] width 216 height 15
type input "C:\fakepath\orden de pago [PERSON_NAME] rc 4063.pdf"
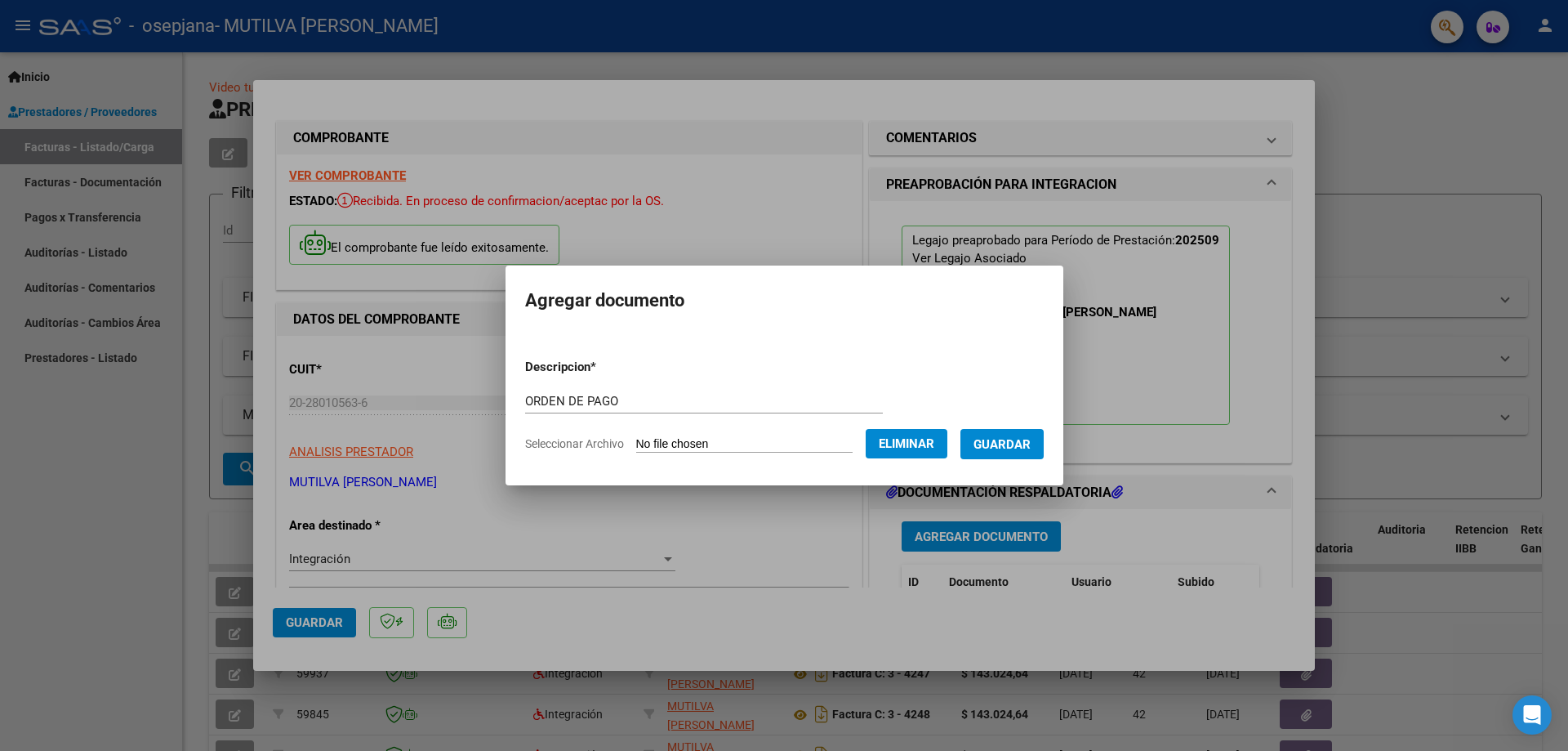
click at [1034, 456] on button "Guardar" at bounding box center [1002, 444] width 84 height 30
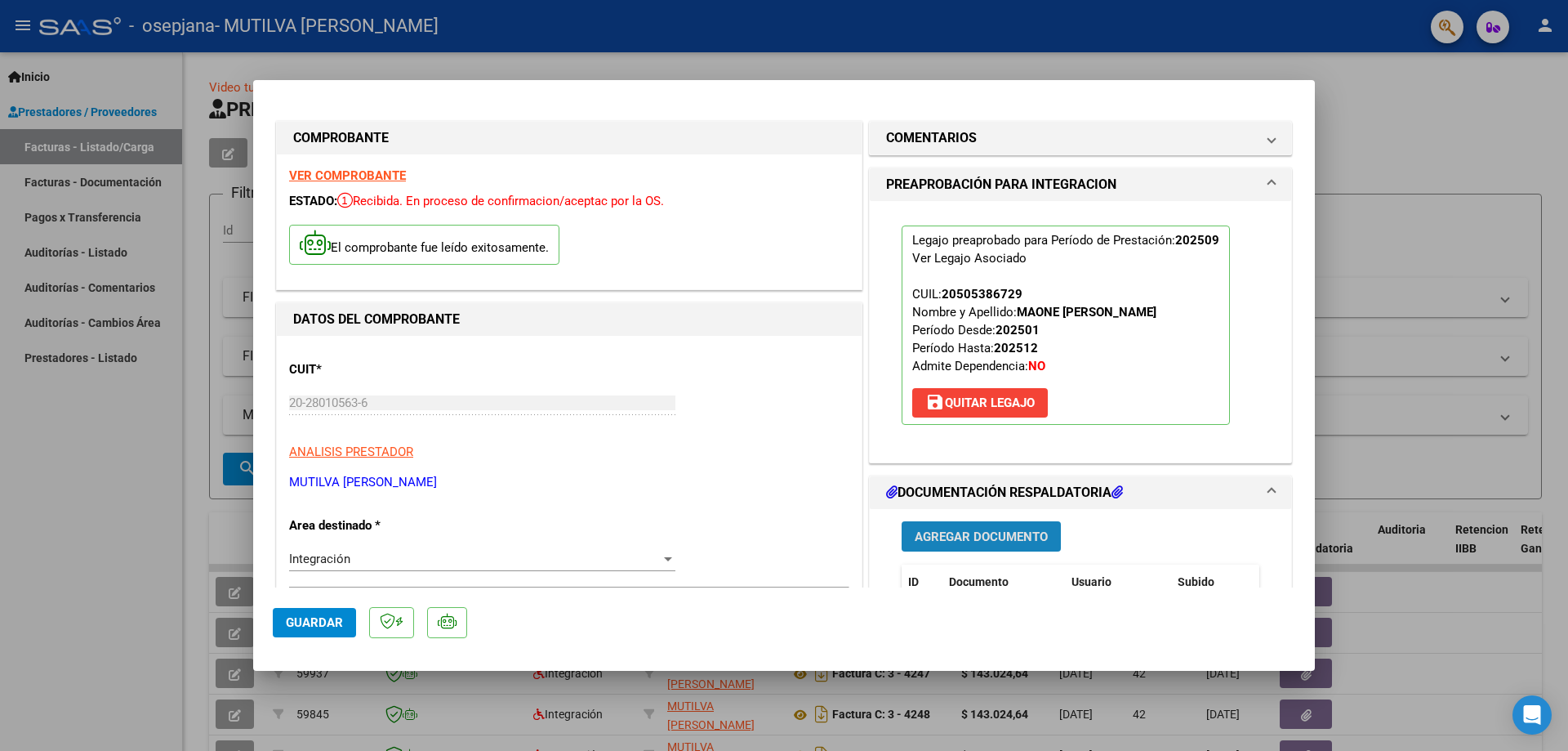
click at [970, 528] on button "Agregar Documento" at bounding box center [981, 536] width 160 height 30
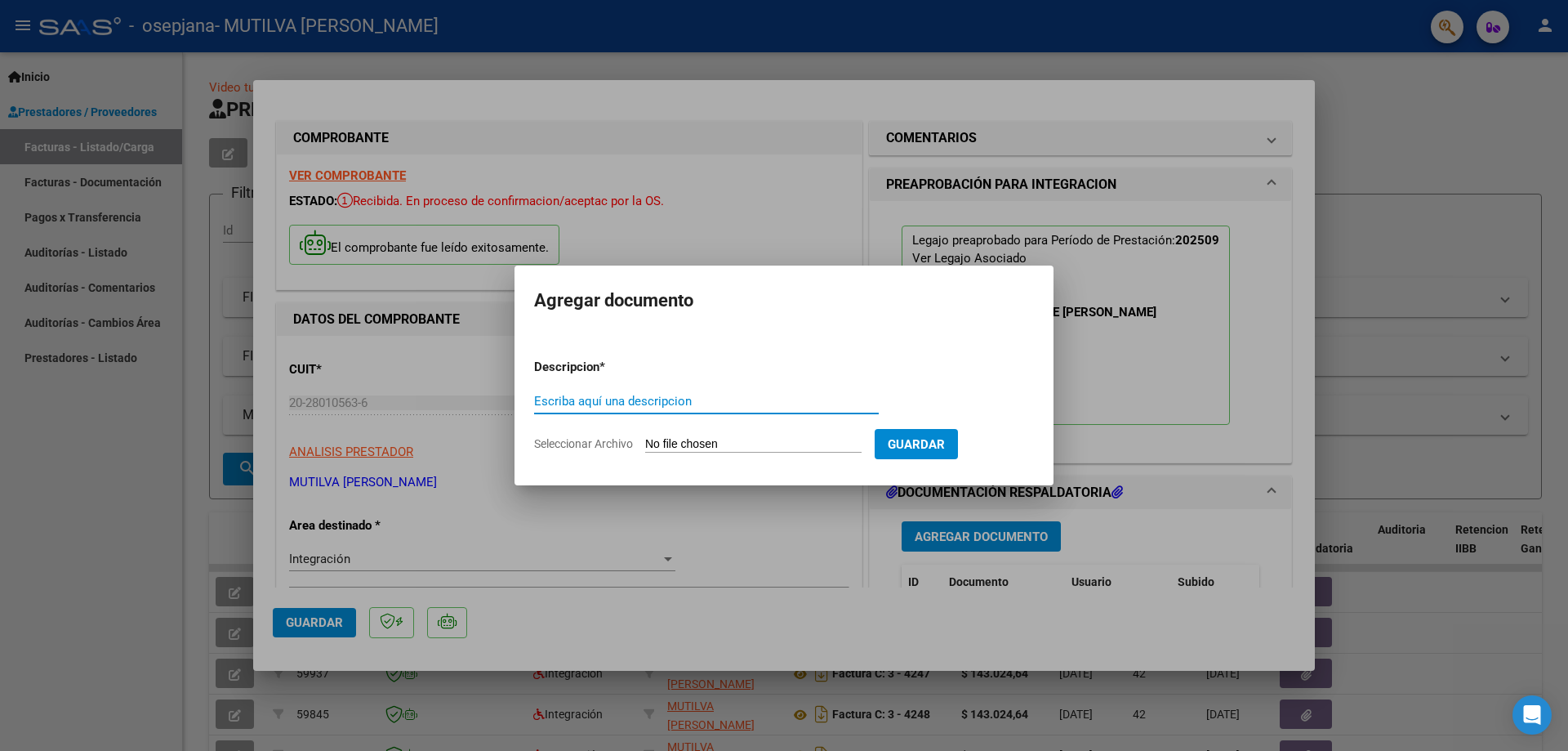
click at [752, 405] on input "Escriba aquí una descripcion" at bounding box center [707, 400] width 345 height 14
type input "ORDEN DE PAGO"
click at [730, 438] on input "Seleccionar Archivo" at bounding box center [753, 445] width 216 height 15
type input "C:\fakepath\orden de pago [PERSON_NAME] falta firma.pdf"
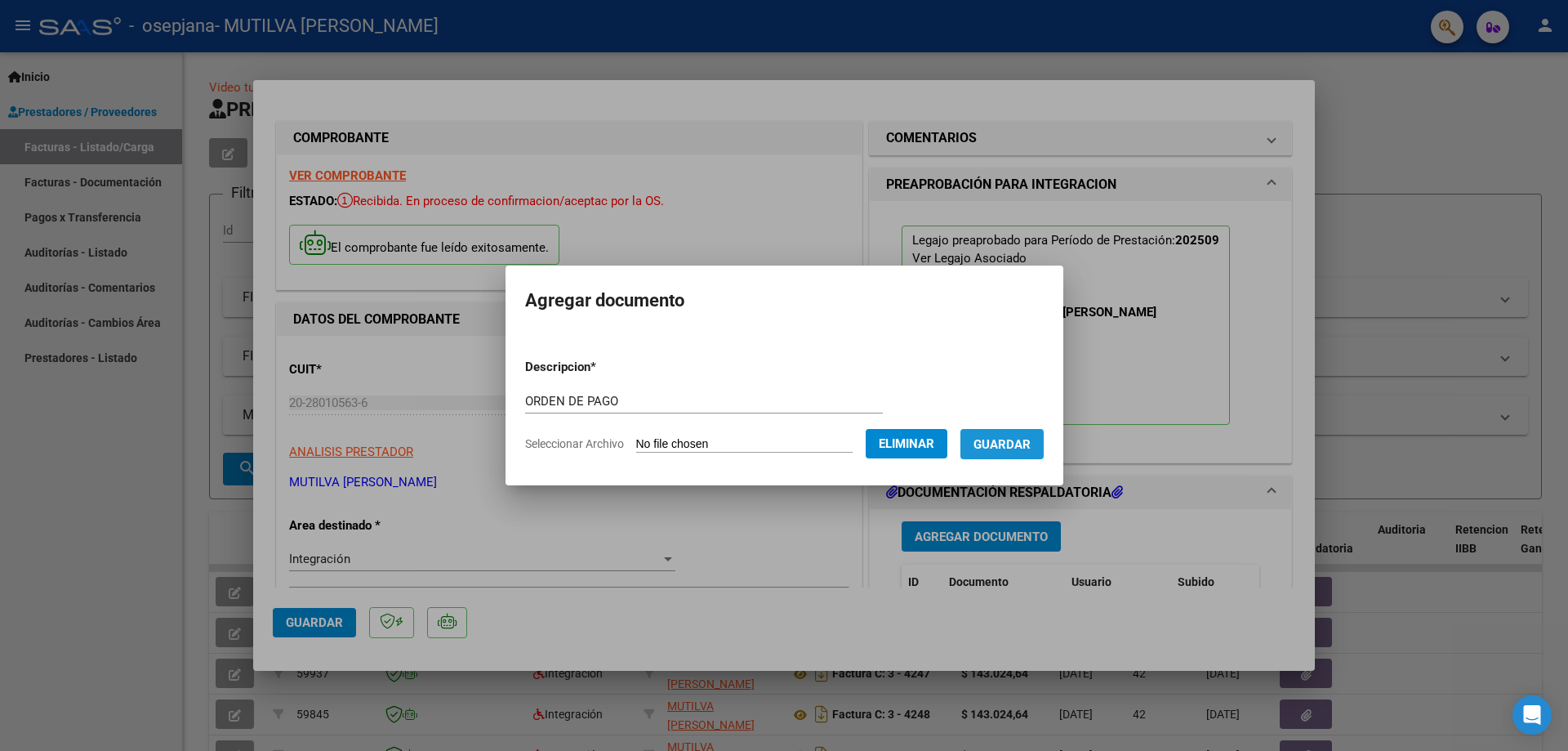
click at [1031, 442] on span "Guardar" at bounding box center [1002, 444] width 57 height 14
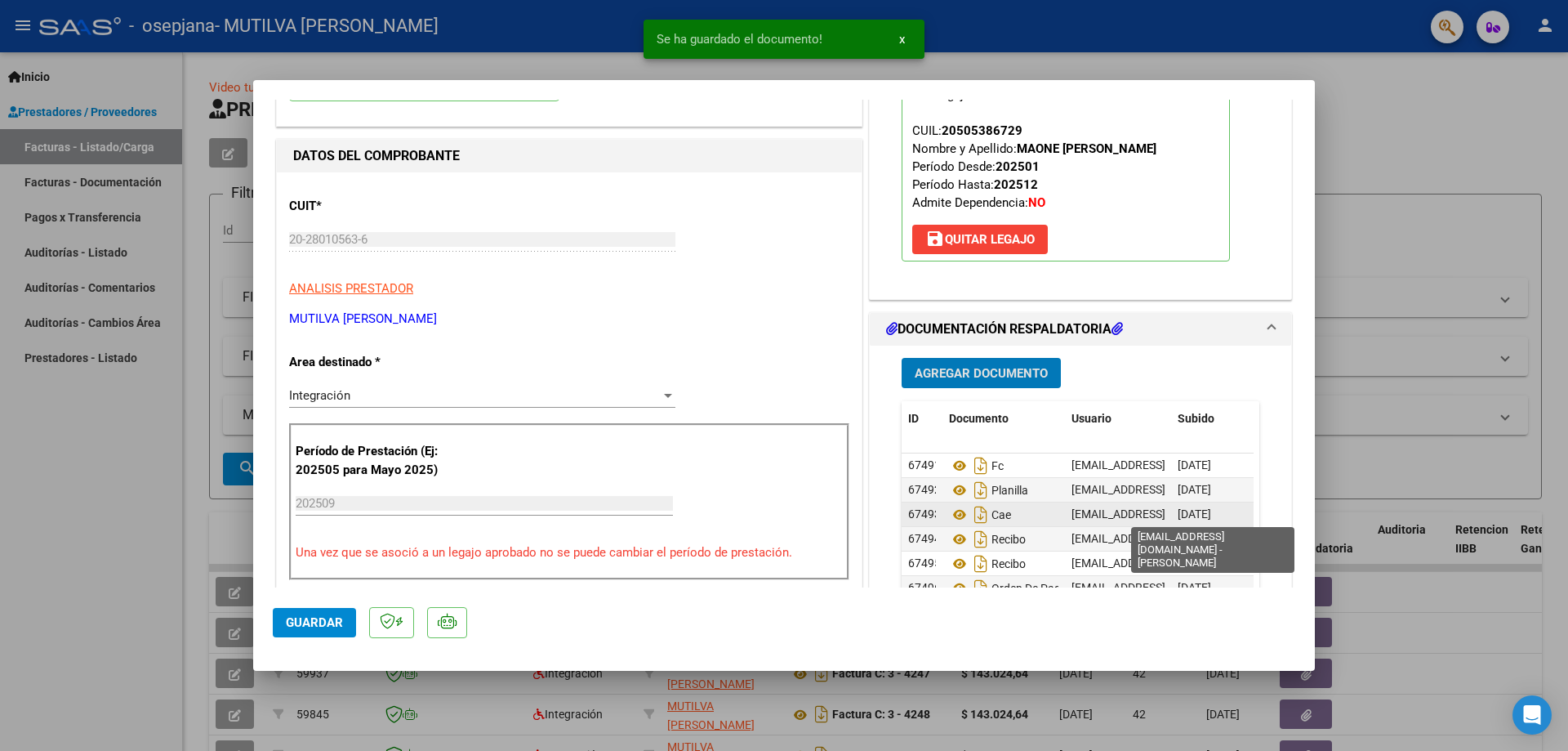
scroll to position [37, 0]
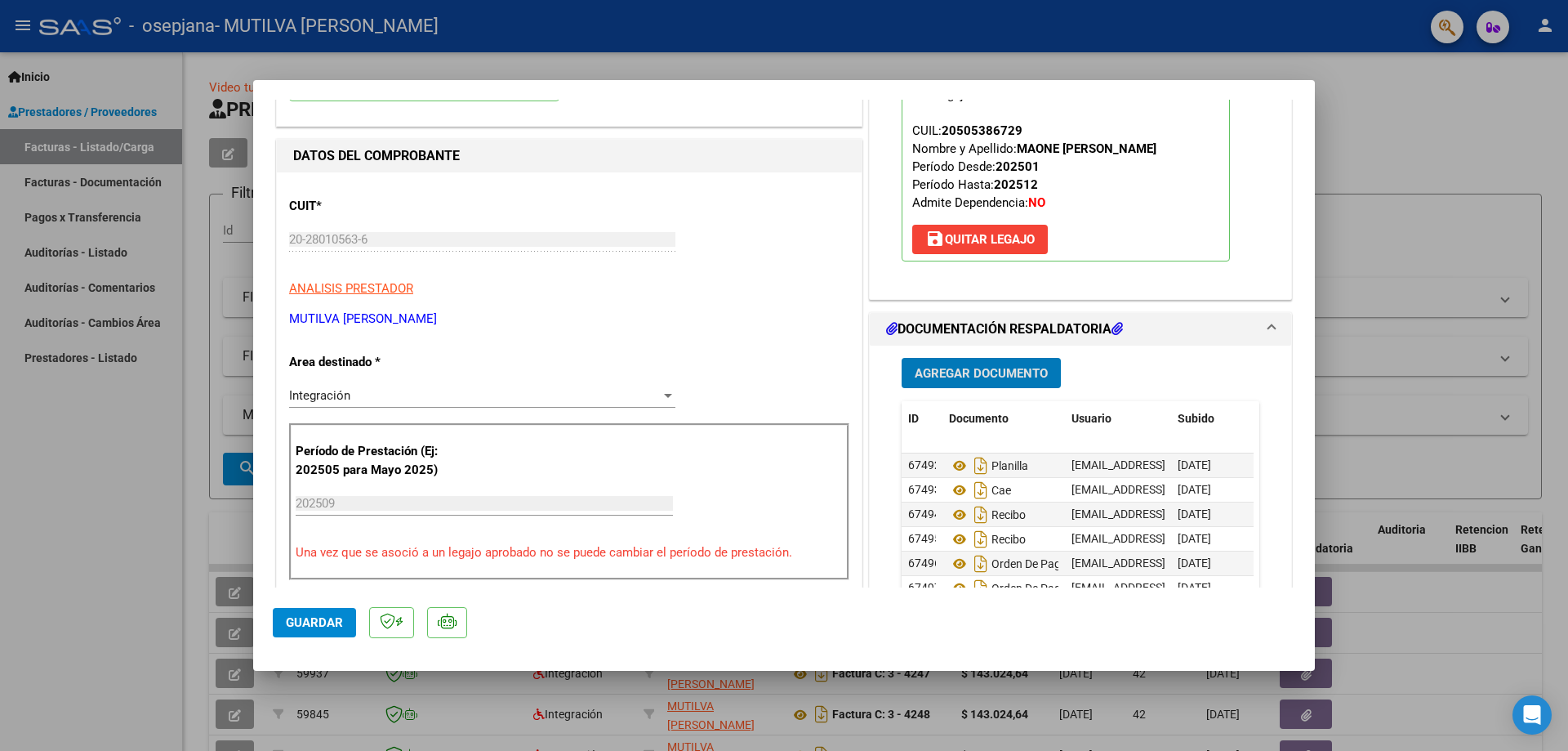
click at [307, 618] on span "Guardar" at bounding box center [315, 622] width 57 height 14
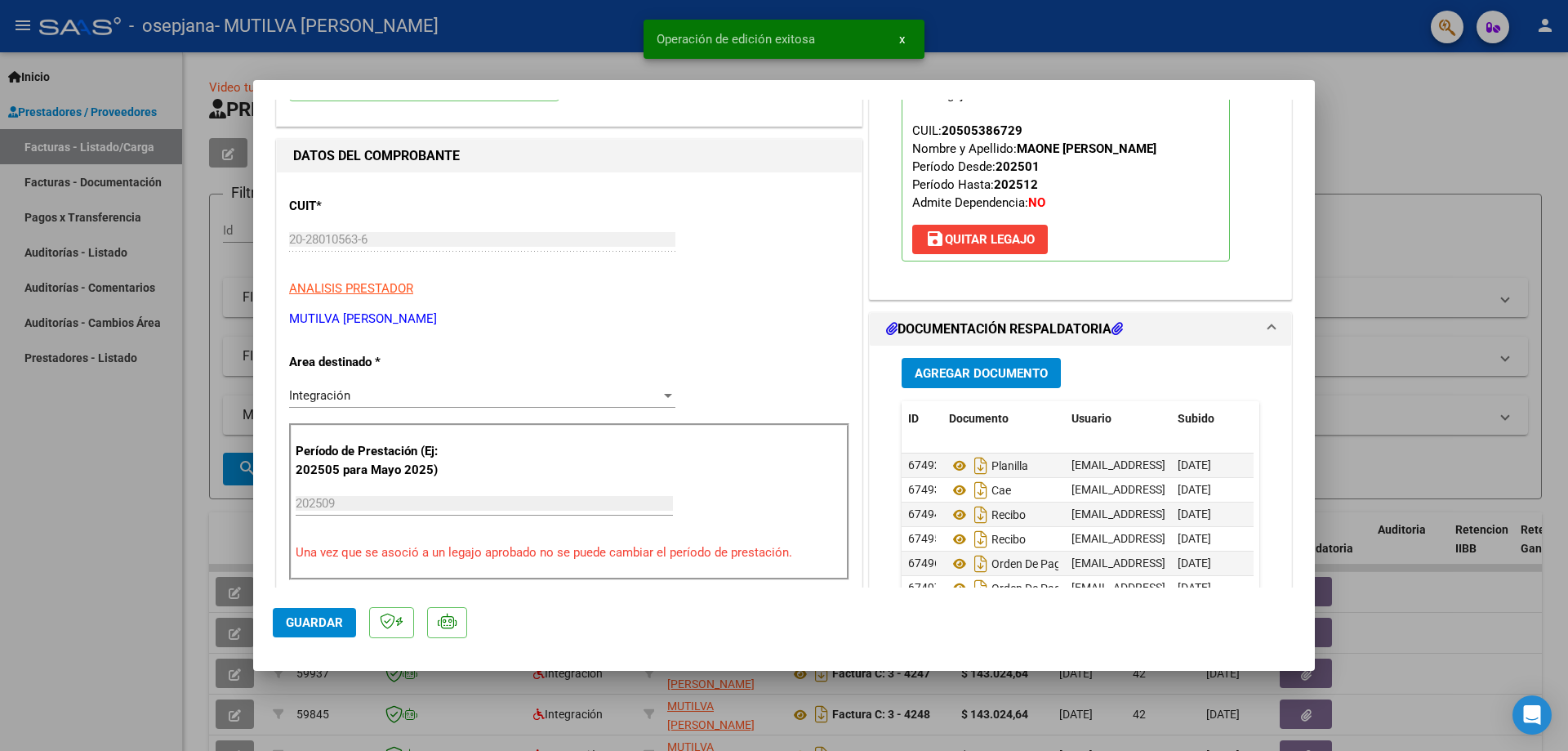
click at [1148, 68] on div at bounding box center [784, 375] width 1568 height 751
type input "$ 0,00"
